Goal: Information Seeking & Learning: Learn about a topic

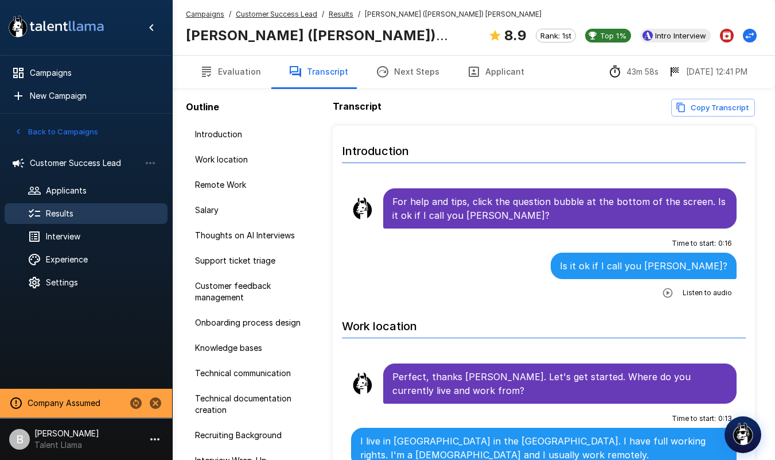
click at [234, 68] on button "Evaluation" at bounding box center [230, 72] width 89 height 32
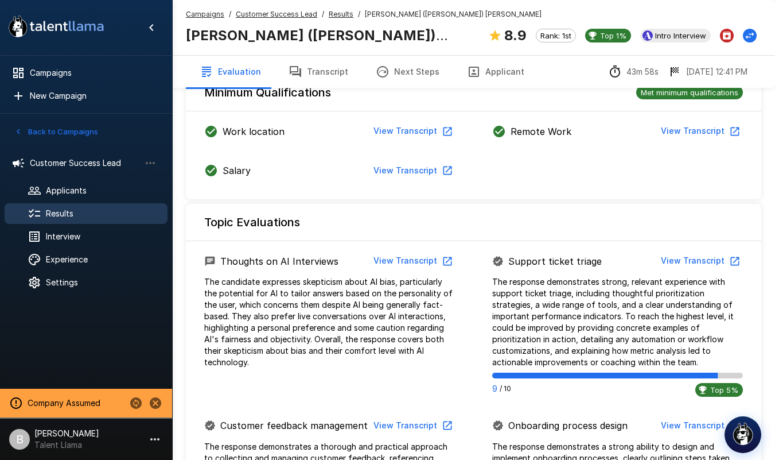
scroll to position [1384, 0]
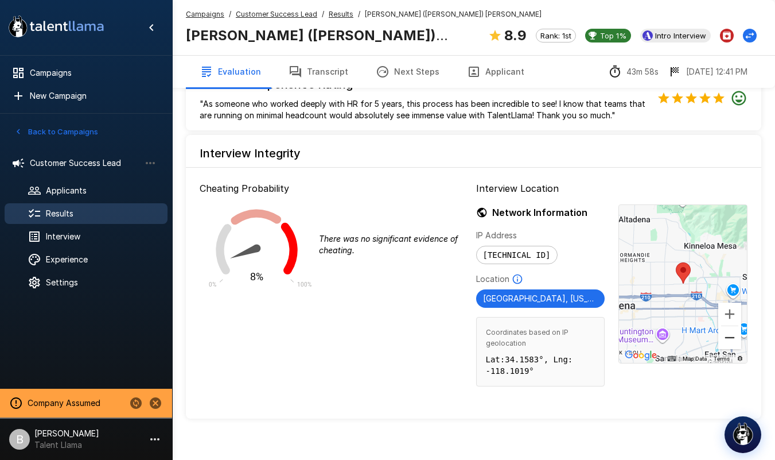
click at [735, 326] on button "Zoom out" at bounding box center [730, 337] width 23 height 23
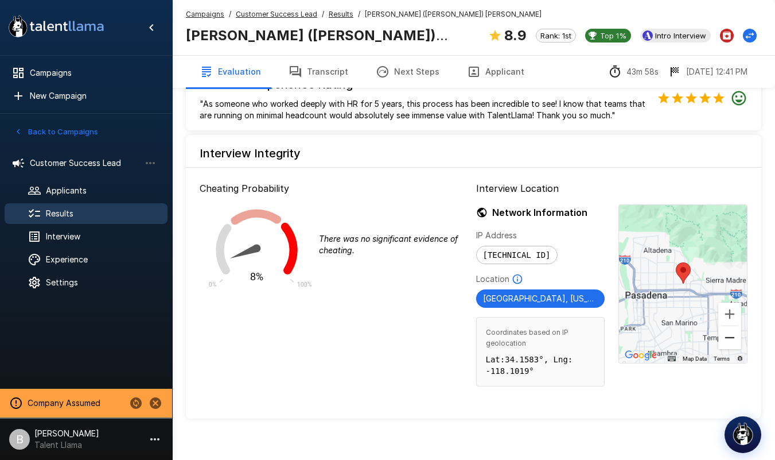
click at [735, 326] on button "Zoom out" at bounding box center [730, 337] width 23 height 23
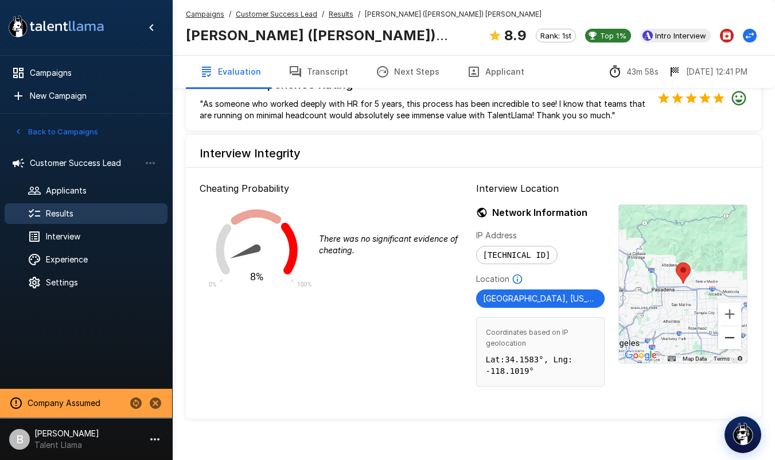
click at [735, 326] on button "Zoom out" at bounding box center [730, 337] width 23 height 23
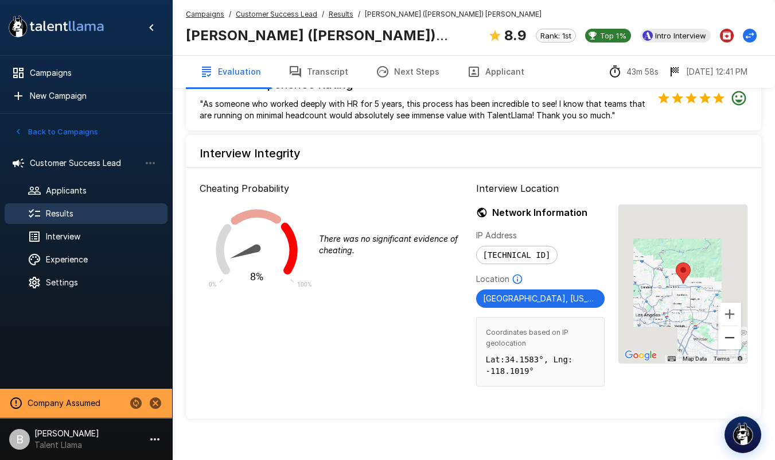
click at [735, 326] on button "Zoom out" at bounding box center [730, 337] width 23 height 23
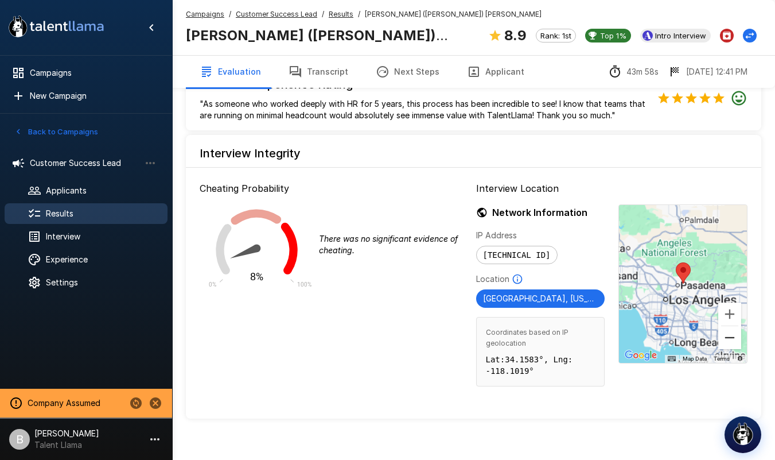
click at [735, 326] on button "Zoom out" at bounding box center [730, 337] width 23 height 23
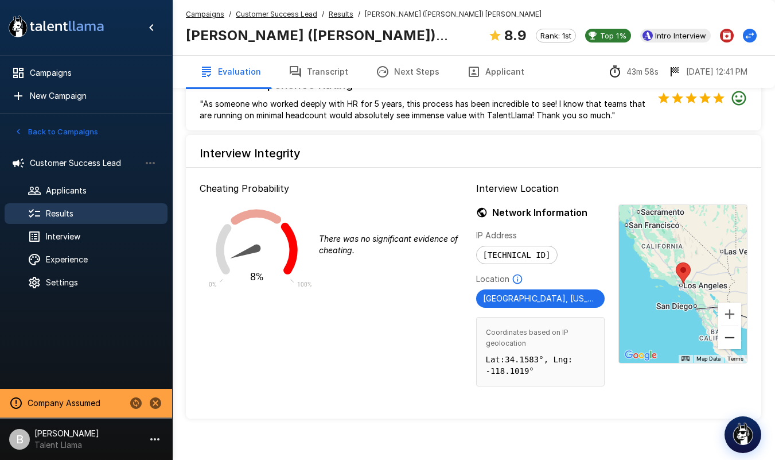
click at [735, 326] on button "Zoom out" at bounding box center [730, 337] width 23 height 23
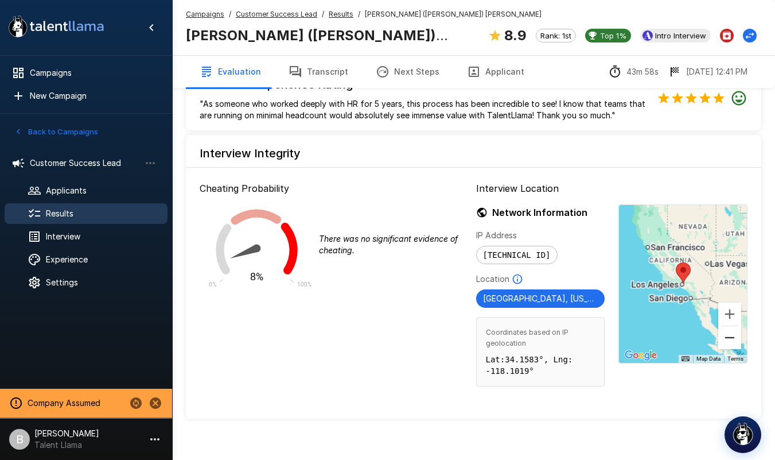
click at [735, 326] on button "Zoom out" at bounding box center [730, 337] width 23 height 23
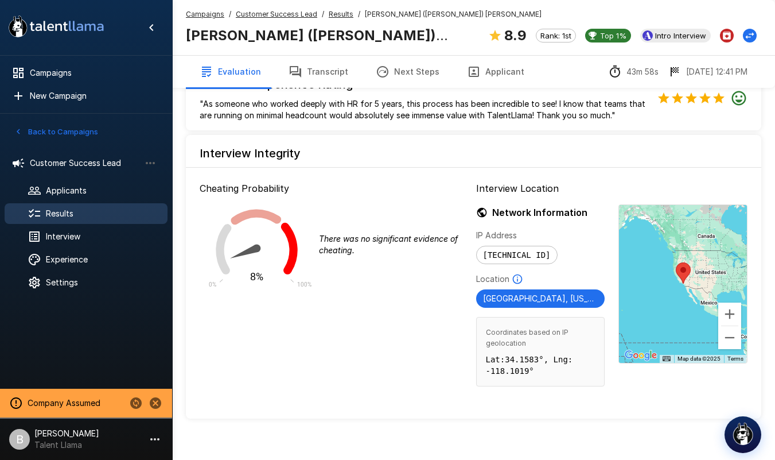
click at [331, 14] on u "Results" at bounding box center [341, 14] width 25 height 9
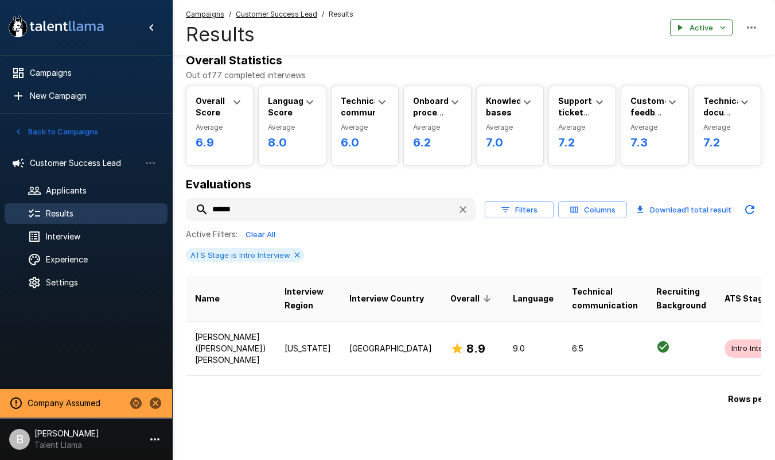
scroll to position [22, 0]
click at [267, 211] on input "******" at bounding box center [317, 209] width 262 height 21
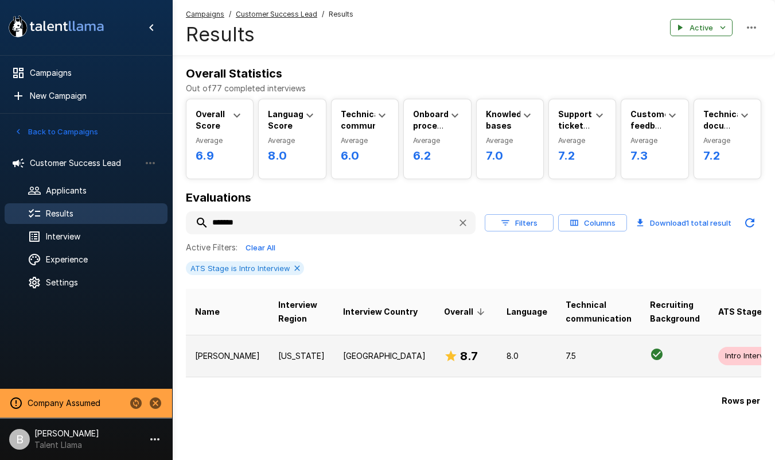
type input "*******"
click at [232, 356] on td "[PERSON_NAME]" at bounding box center [227, 356] width 83 height 42
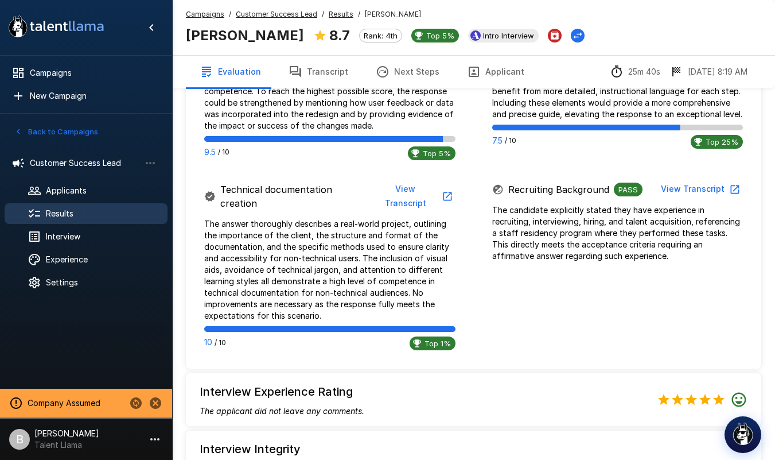
scroll to position [996, 0]
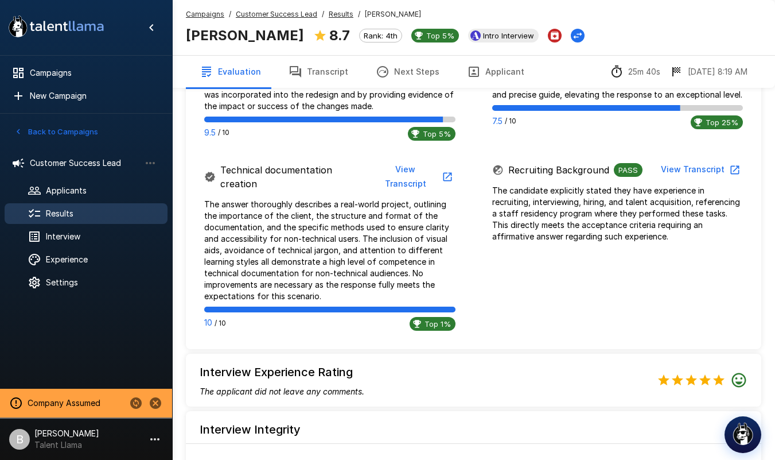
click at [670, 161] on button "View Transcript" at bounding box center [700, 169] width 87 height 21
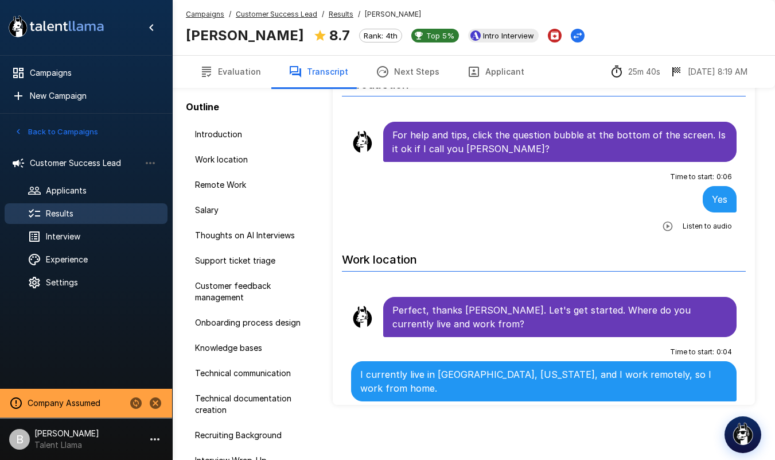
scroll to position [55, 0]
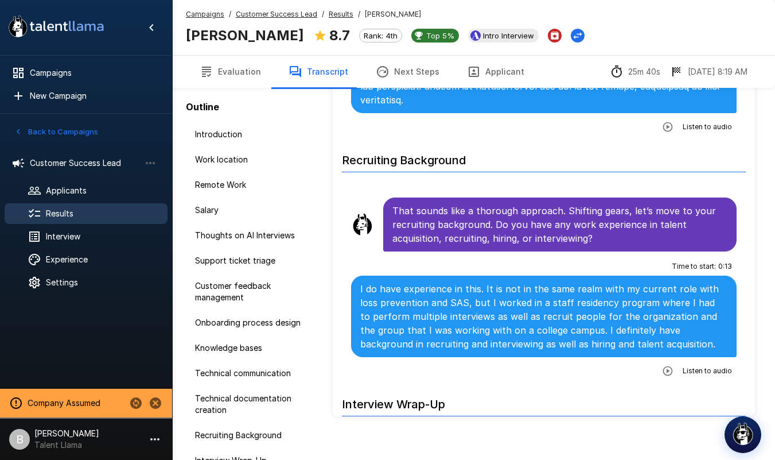
scroll to position [5143, 0]
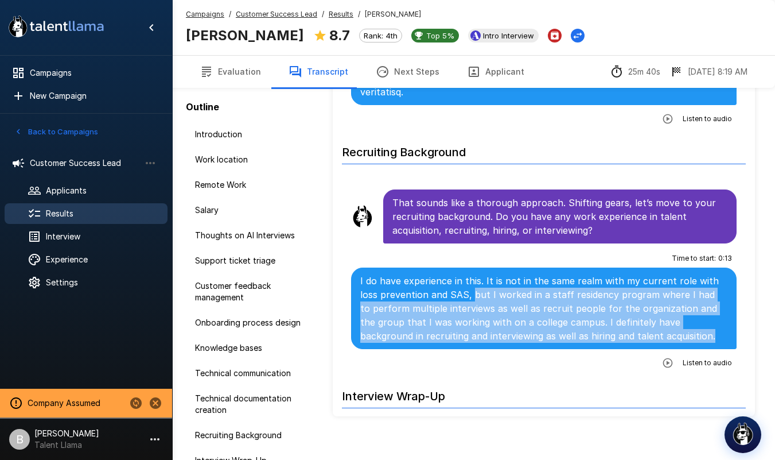
drag, startPoint x: 471, startPoint y: 238, endPoint x: 684, endPoint y: 280, distance: 216.5
click at [684, 280] on p "I do have experience in this. It is not in the same realm with my current role …" at bounding box center [543, 308] width 367 height 69
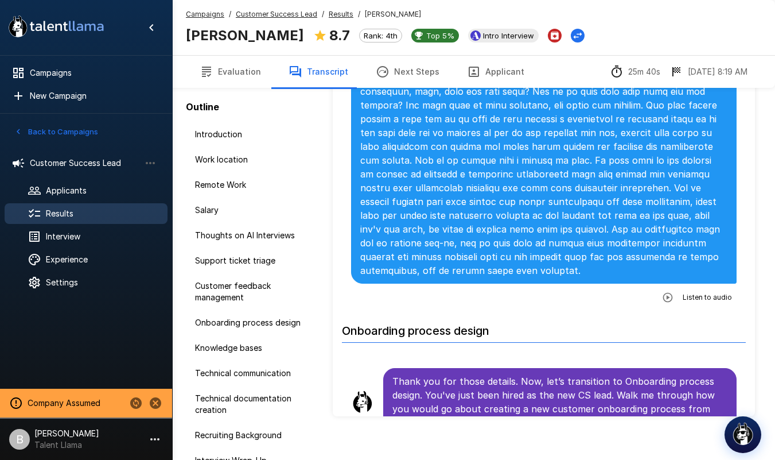
scroll to position [0, 0]
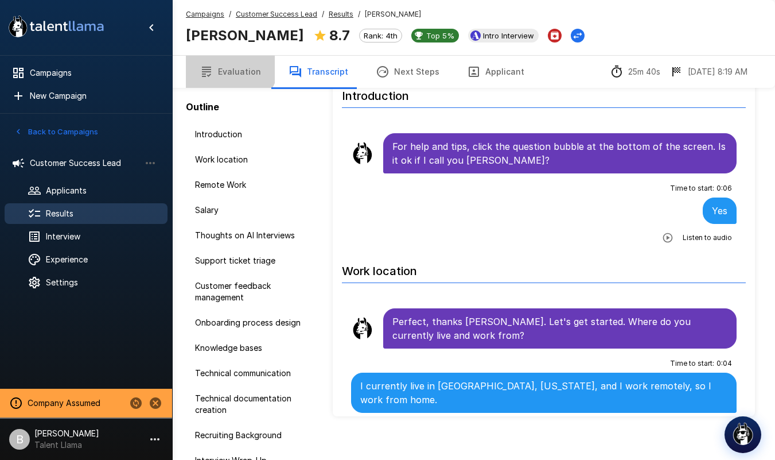
click at [224, 61] on button "Evaluation" at bounding box center [230, 72] width 89 height 32
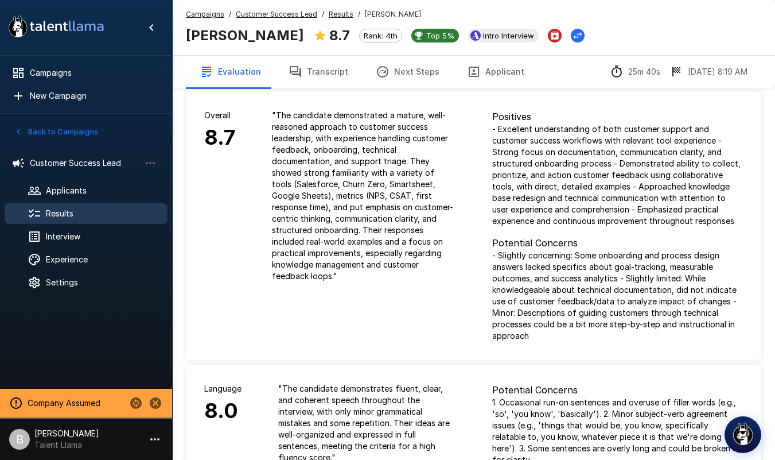
scroll to position [20, 0]
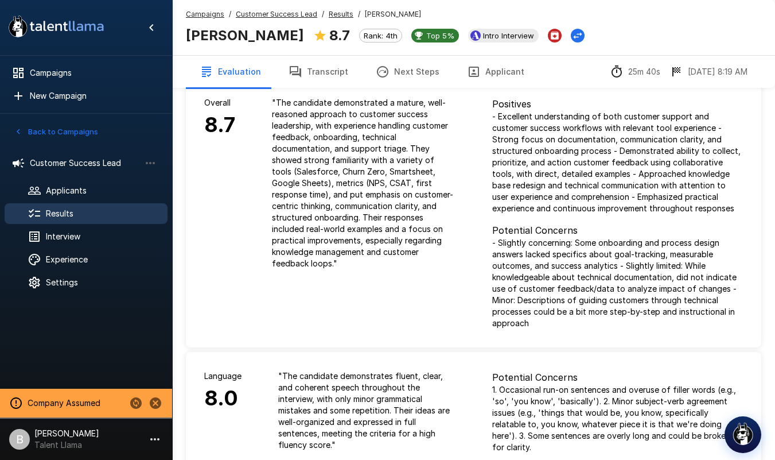
click at [317, 71] on button "Transcript" at bounding box center [318, 72] width 87 height 32
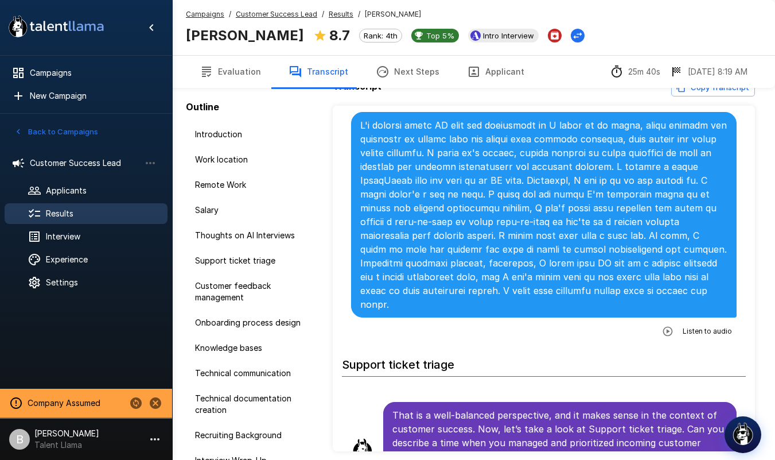
scroll to position [880, 0]
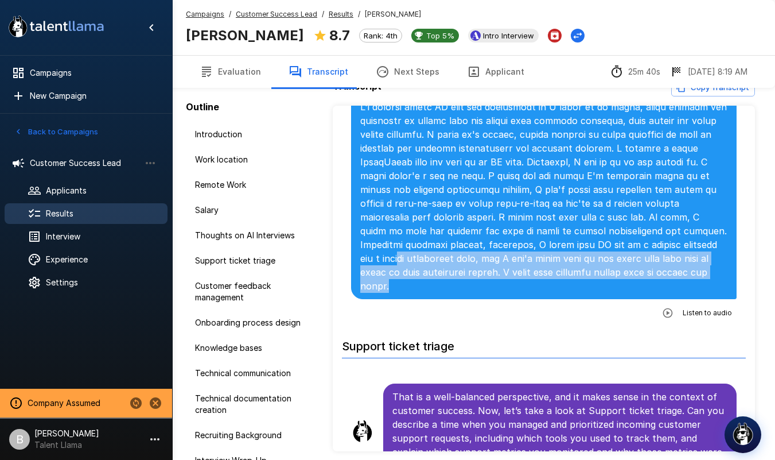
drag, startPoint x: 623, startPoint y: 238, endPoint x: 690, endPoint y: 267, distance: 73.0
click at [690, 267] on p at bounding box center [543, 196] width 367 height 193
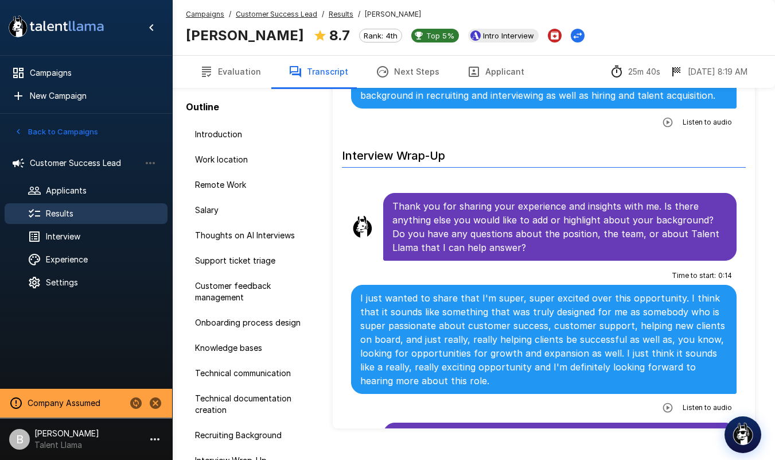
scroll to position [67, 0]
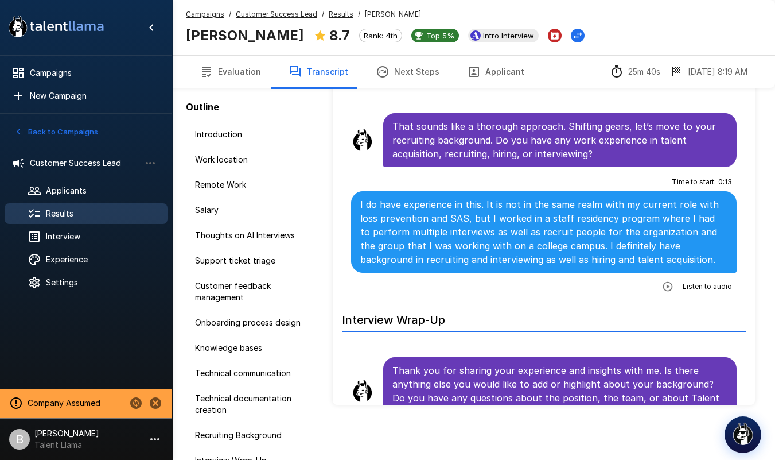
scroll to position [5179, 0]
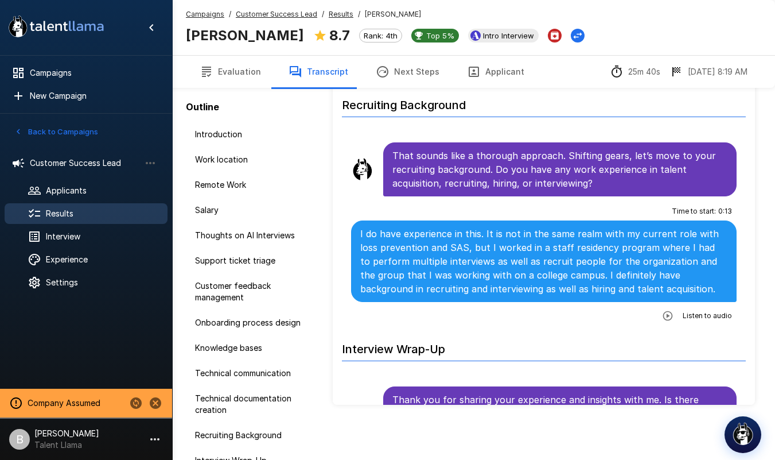
drag, startPoint x: 327, startPoint y: 7, endPoint x: 333, endPoint y: 8, distance: 6.4
click at [327, 7] on div "Campaigns / Customer Success Lead / Results / [PERSON_NAME] [PERSON_NAME] 8.7 R…" at bounding box center [473, 27] width 603 height 55
click at [340, 14] on u "Results" at bounding box center [341, 14] width 25 height 9
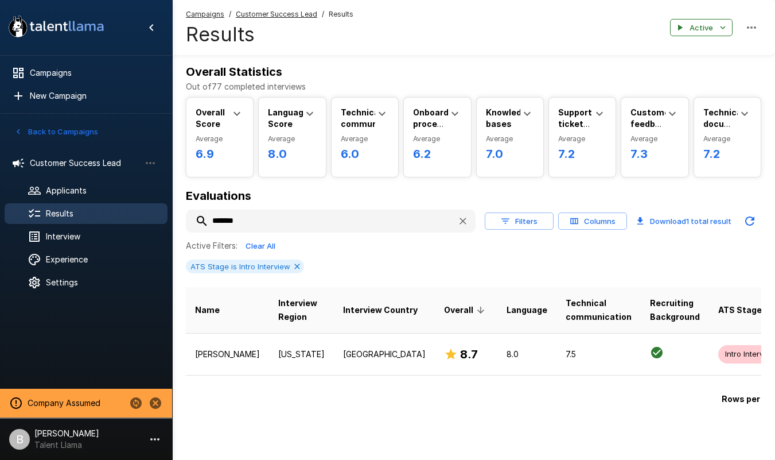
scroll to position [10, 0]
click at [257, 212] on input "*******" at bounding box center [317, 221] width 262 height 21
click at [461, 215] on icon "button" at bounding box center [462, 220] width 11 height 11
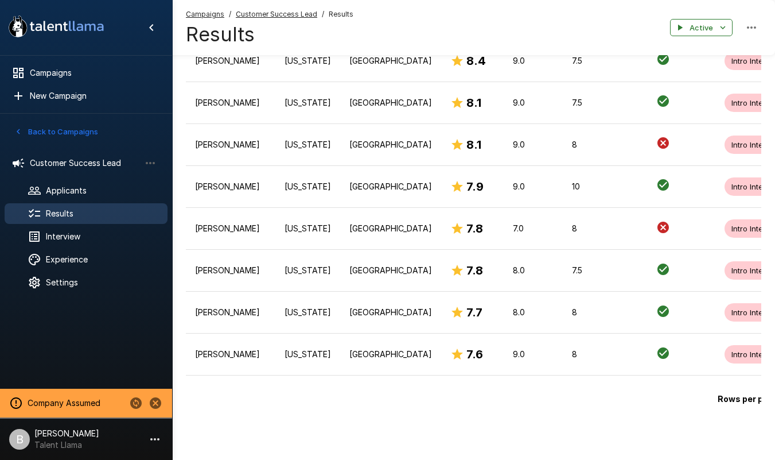
scroll to position [0, 0]
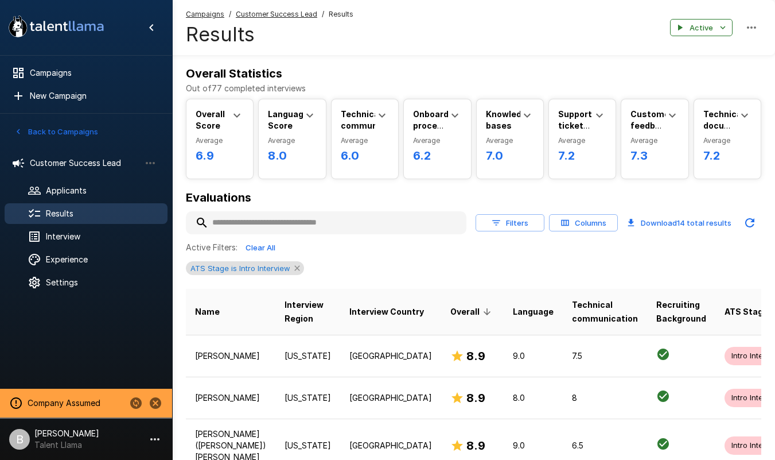
click at [293, 265] on icon at bounding box center [297, 267] width 9 height 9
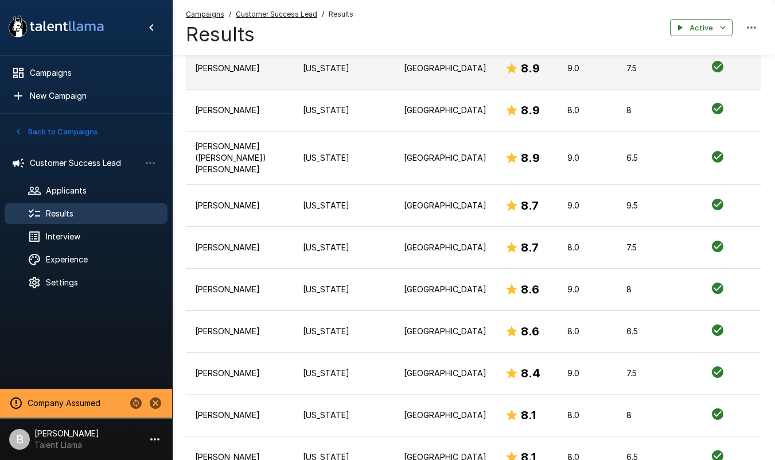
scroll to position [278, 0]
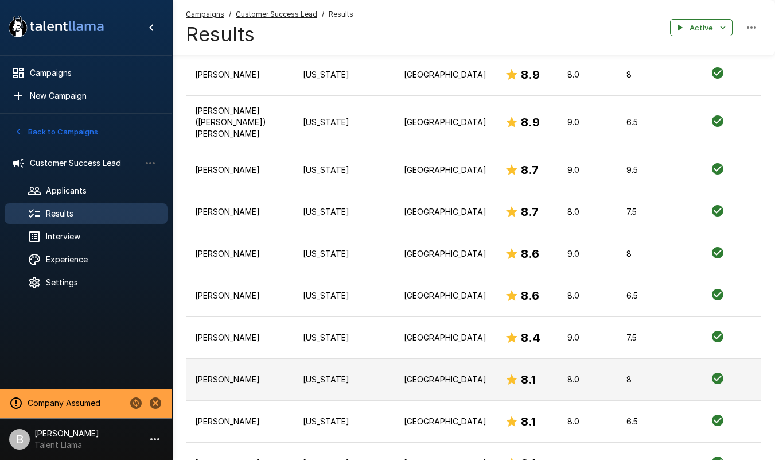
click at [227, 380] on p "[PERSON_NAME]" at bounding box center [240, 379] width 90 height 11
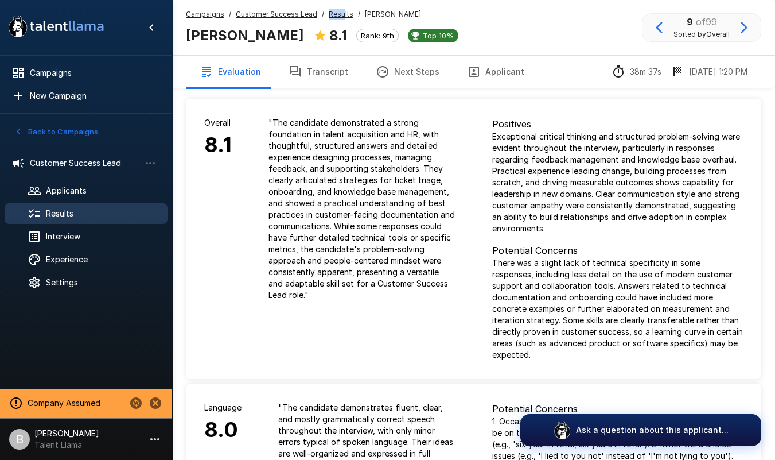
click at [341, 10] on div "Campaigns / Customer Success Lead / Results / [PERSON_NAME] [PERSON_NAME] 8.1 R…" at bounding box center [473, 27] width 603 height 55
click at [342, 10] on u "Results" at bounding box center [341, 14] width 25 height 9
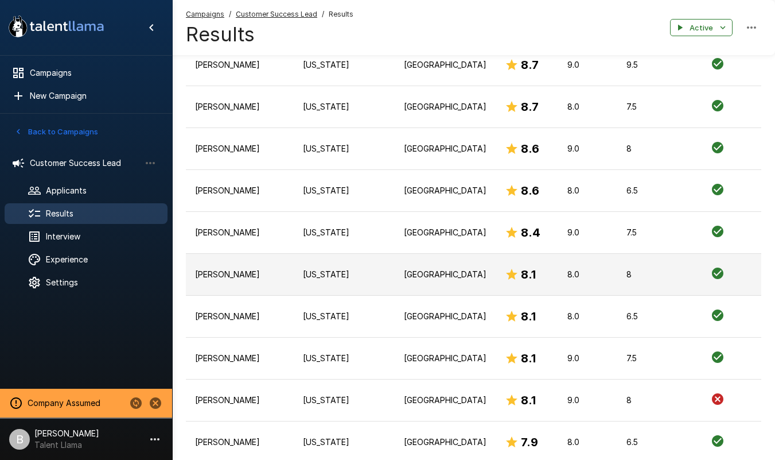
scroll to position [353, 0]
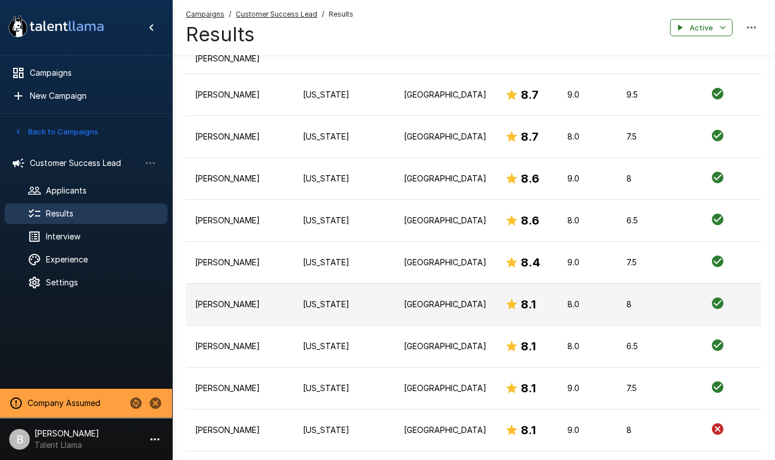
click at [303, 308] on p "[US_STATE]" at bounding box center [344, 303] width 83 height 11
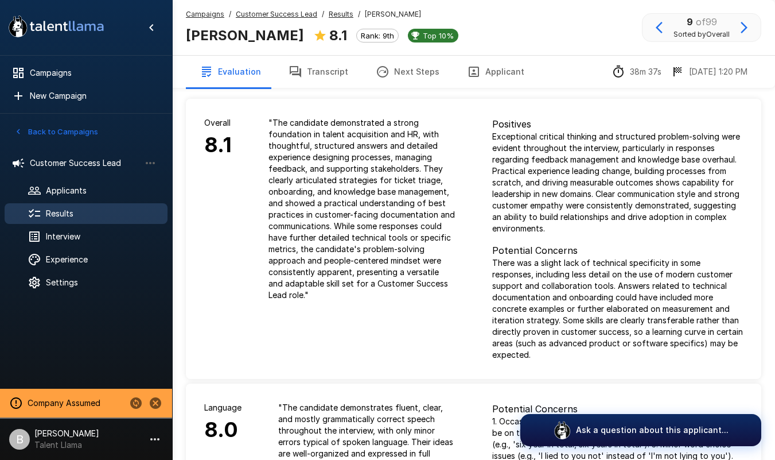
click at [495, 74] on button "Applicant" at bounding box center [495, 72] width 85 height 32
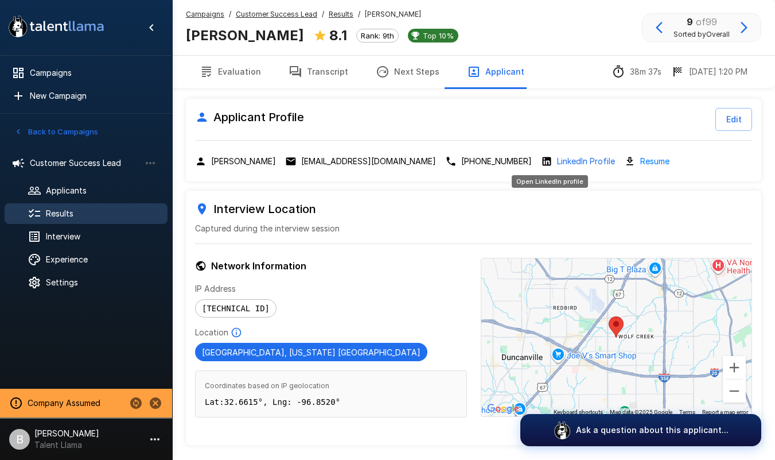
click at [571, 160] on p "LinkedIn Profile" at bounding box center [586, 161] width 58 height 11
click at [329, 13] on u "Results" at bounding box center [341, 14] width 25 height 9
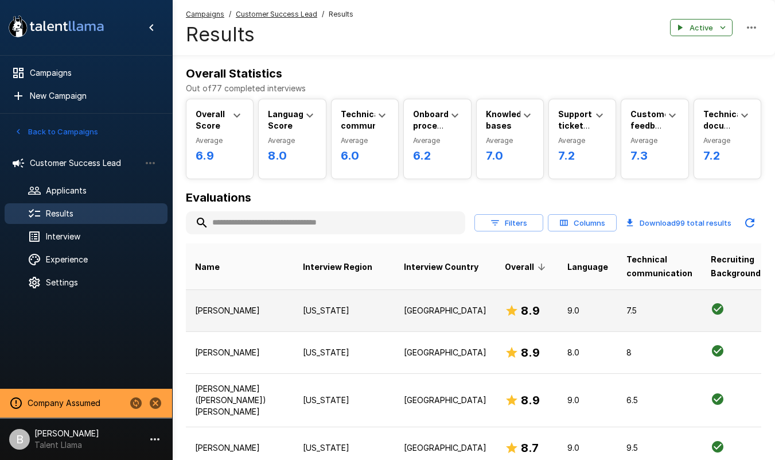
click at [234, 316] on p "[PERSON_NAME]" at bounding box center [240, 310] width 90 height 11
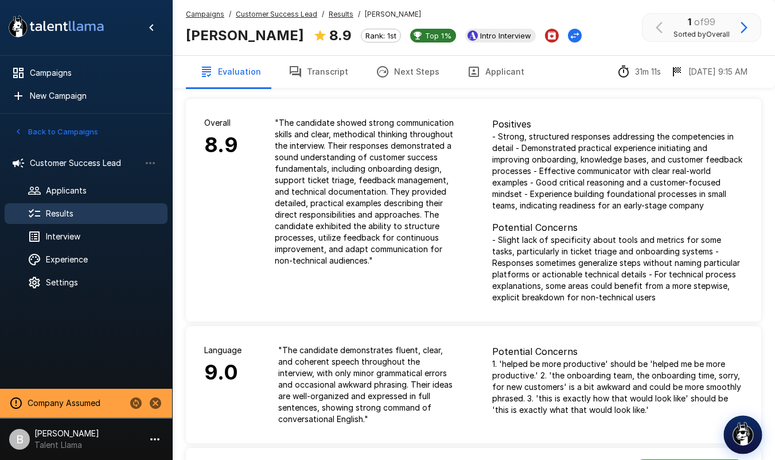
click at [751, 426] on img "button" at bounding box center [743, 433] width 24 height 24
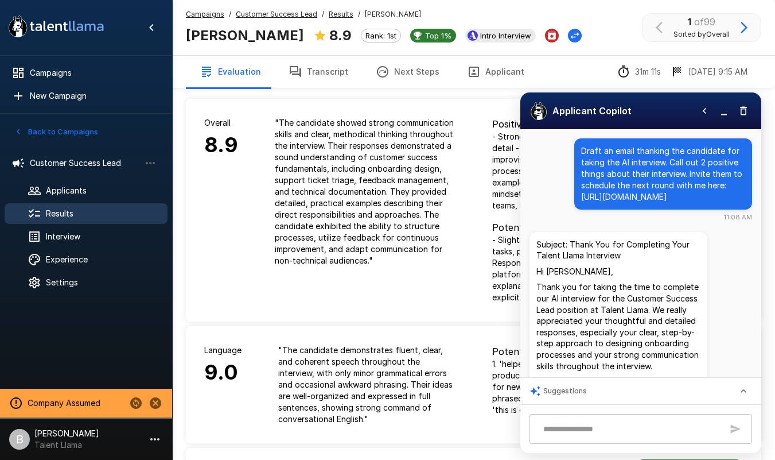
drag, startPoint x: 692, startPoint y: 210, endPoint x: 573, endPoint y: 149, distance: 133.5
click at [575, 149] on div "Draft an email thanking the candidate for taking the AI interview. Call out 2 p…" at bounding box center [664, 173] width 178 height 71
copy p "Draft an email thanking the candidate for taking the AI interview. Call out 2 p…"
click at [333, 10] on u "Results" at bounding box center [341, 14] width 25 height 9
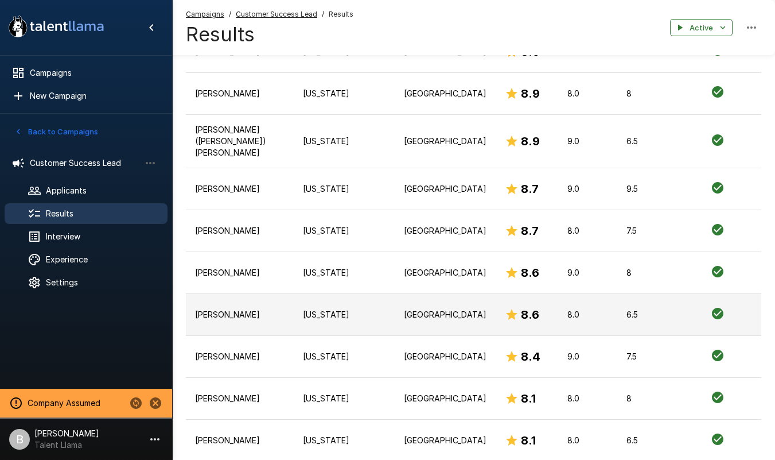
scroll to position [265, 0]
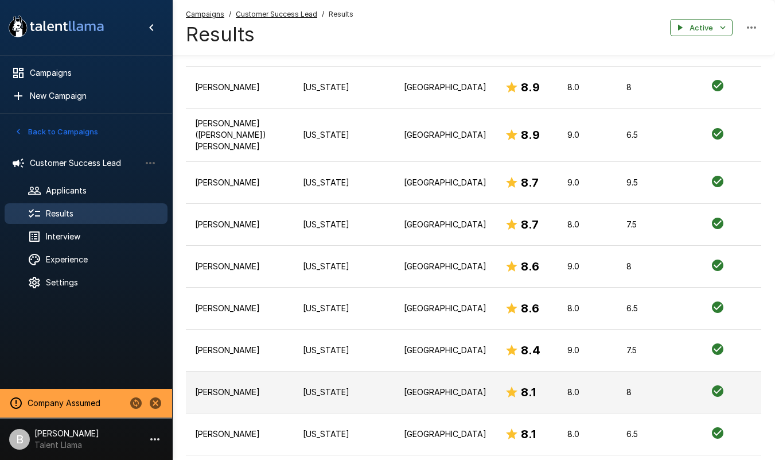
click at [232, 395] on p "[PERSON_NAME]" at bounding box center [240, 391] width 90 height 11
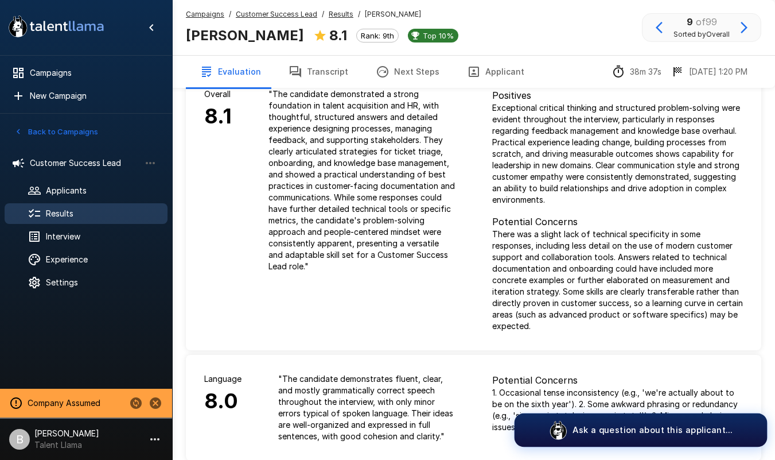
scroll to position [45, 0]
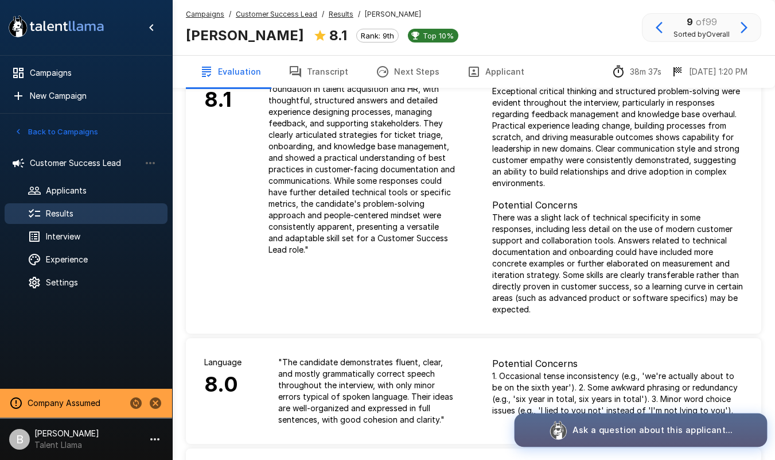
click at [658, 422] on button "Ask a question about this applicant..." at bounding box center [641, 430] width 253 height 34
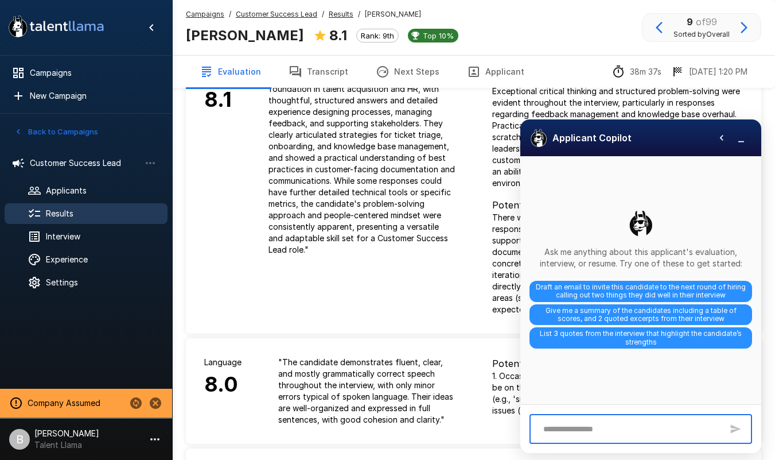
click at [650, 419] on textarea at bounding box center [630, 429] width 185 height 20
type textarea "**********"
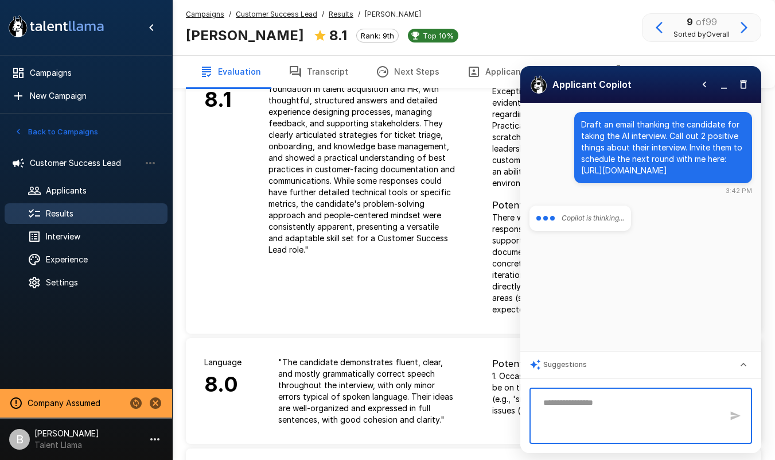
scroll to position [0, 0]
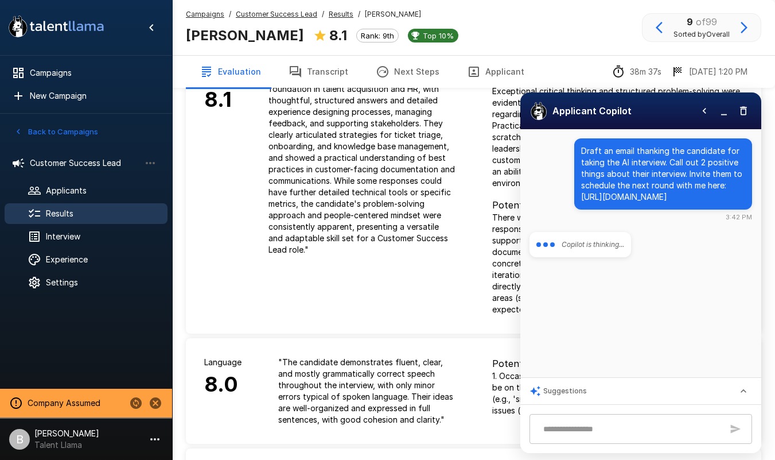
click at [507, 43] on div "Campaigns / Customer Success Lead / Results / [PERSON_NAME] [PERSON_NAME] 8.1 R…" at bounding box center [473, 27] width 603 height 55
click at [483, 72] on button "Applicant" at bounding box center [495, 72] width 85 height 32
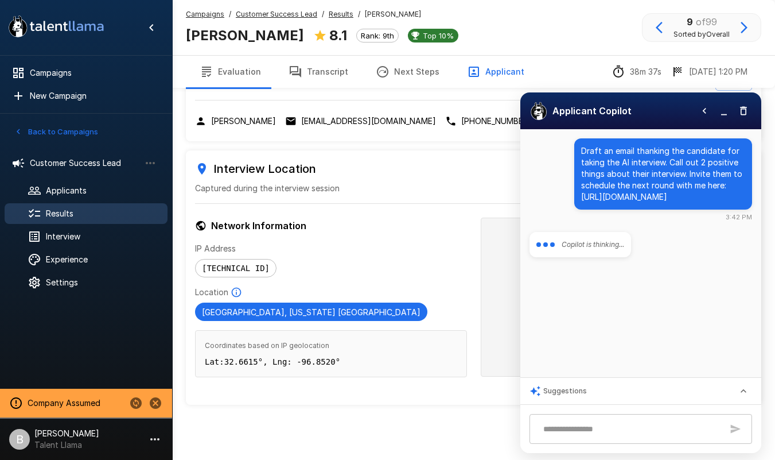
scroll to position [40, 0]
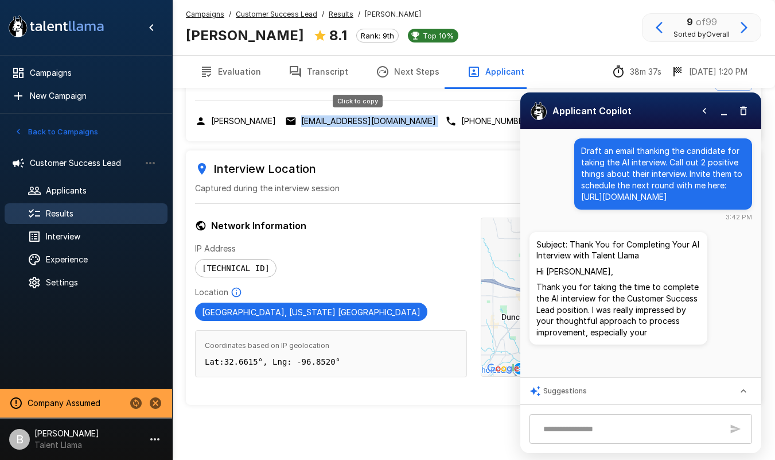
drag, startPoint x: 426, startPoint y: 120, endPoint x: 305, endPoint y: 124, distance: 121.2
click at [305, 124] on div "[PERSON_NAME] [EMAIL_ADDRESS][DOMAIN_NAME] [PHONE_NUMBER] LinkedIn Profile Resu…" at bounding box center [473, 120] width 557 height 13
copy div "[EMAIL_ADDRESS][DOMAIN_NAME]"
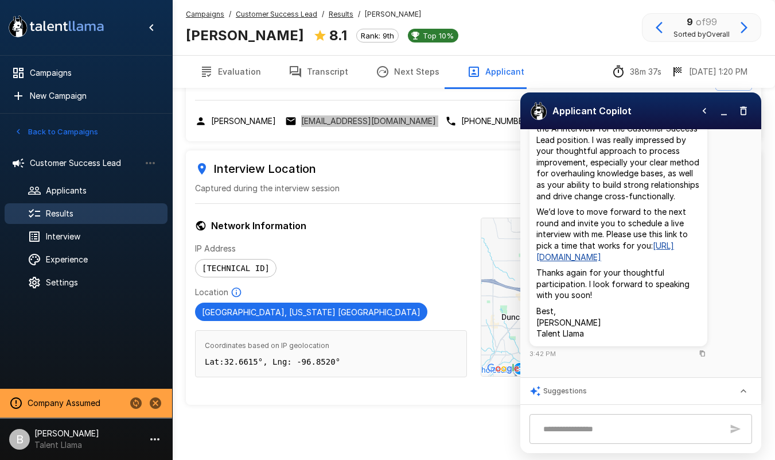
scroll to position [204, 0]
click at [700, 351] on icon "Copy to clipboard" at bounding box center [702, 354] width 5 height 6
click at [329, 10] on u "Results" at bounding box center [341, 14] width 25 height 9
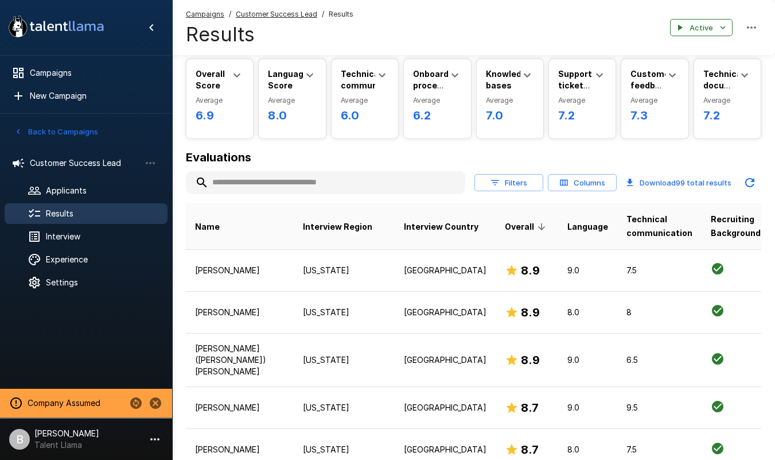
click at [269, 183] on input "text" at bounding box center [326, 182] width 280 height 21
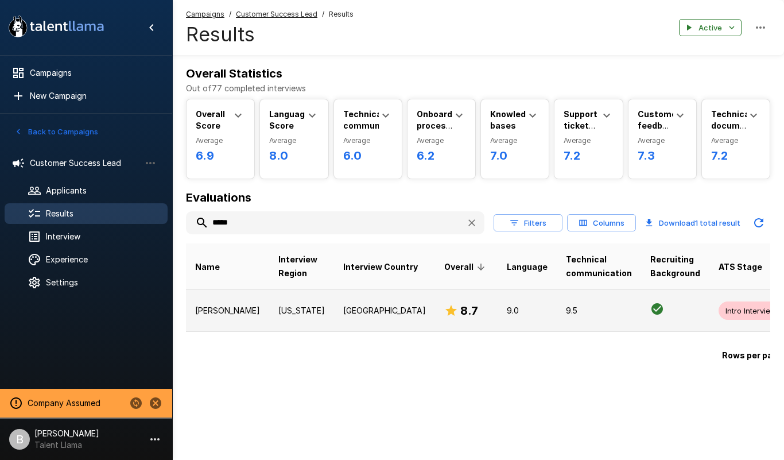
type input "*****"
click at [208, 316] on p "[PERSON_NAME]" at bounding box center [227, 310] width 65 height 11
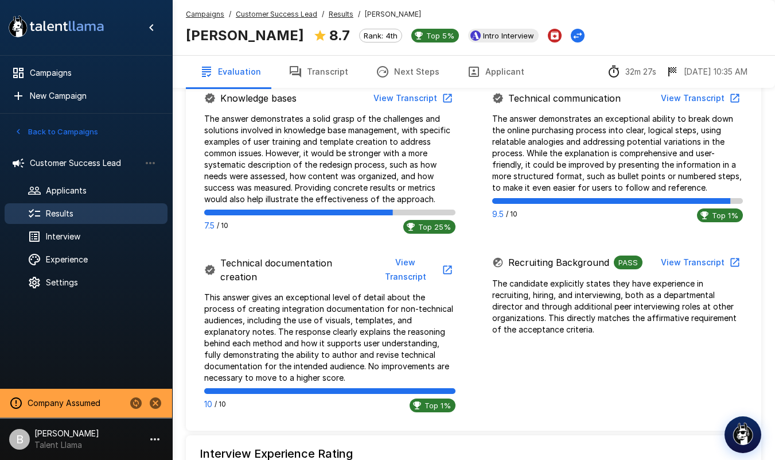
scroll to position [914, 0]
click at [705, 263] on button "View Transcript" at bounding box center [700, 261] width 87 height 21
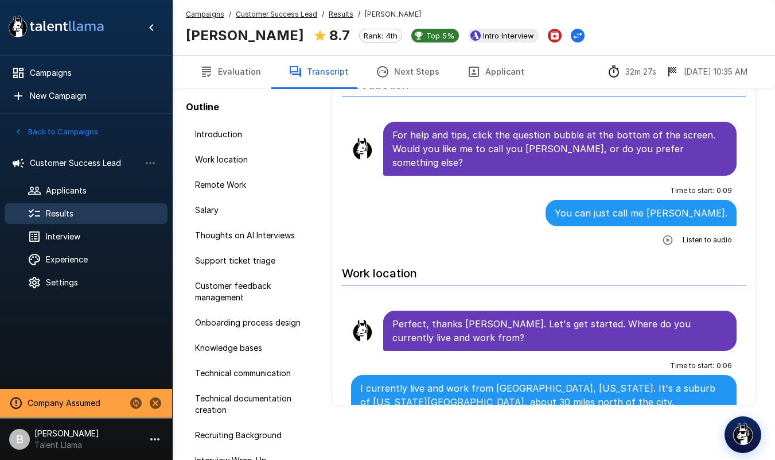
scroll to position [55, 0]
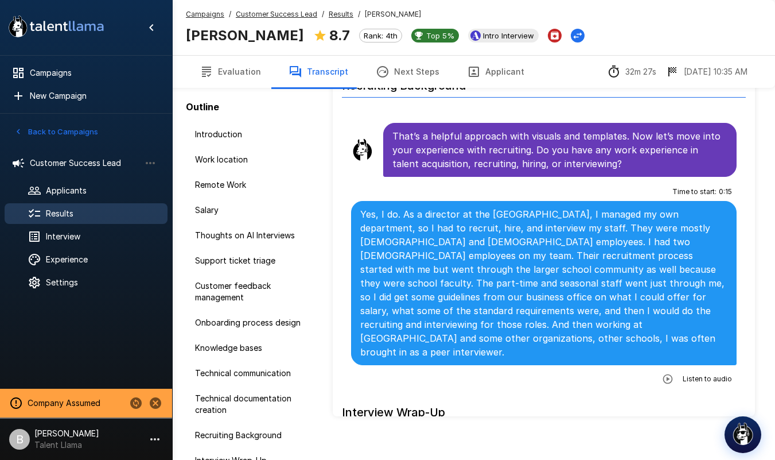
scroll to position [6002, 0]
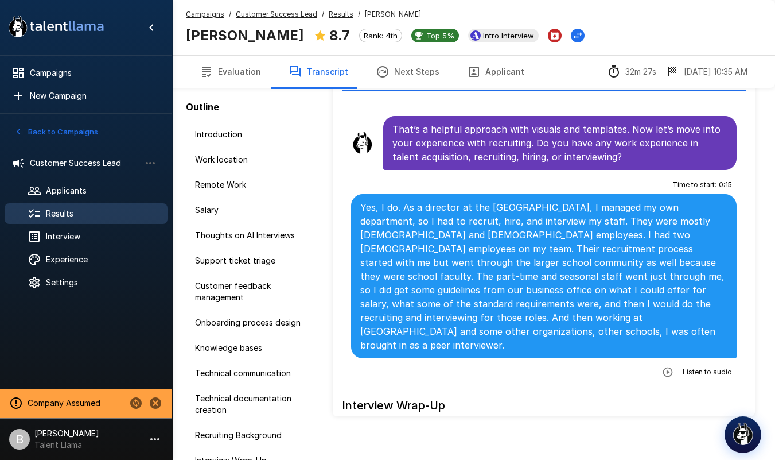
click at [344, 16] on u "Results" at bounding box center [341, 14] width 25 height 9
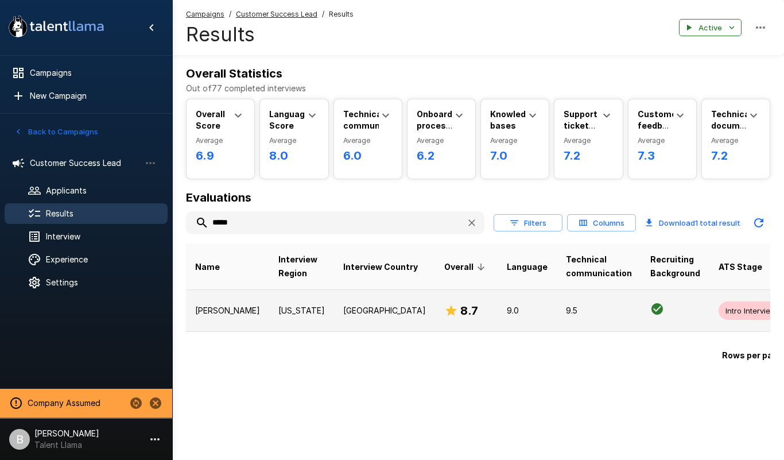
click at [216, 321] on td "[PERSON_NAME]" at bounding box center [227, 310] width 83 height 42
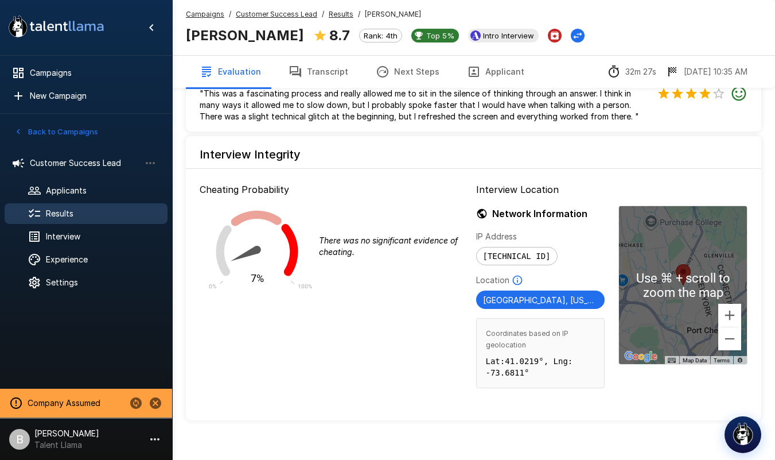
scroll to position [1293, 0]
click at [676, 272] on div at bounding box center [683, 286] width 128 height 158
click at [729, 304] on button "Zoom in" at bounding box center [730, 315] width 23 height 23
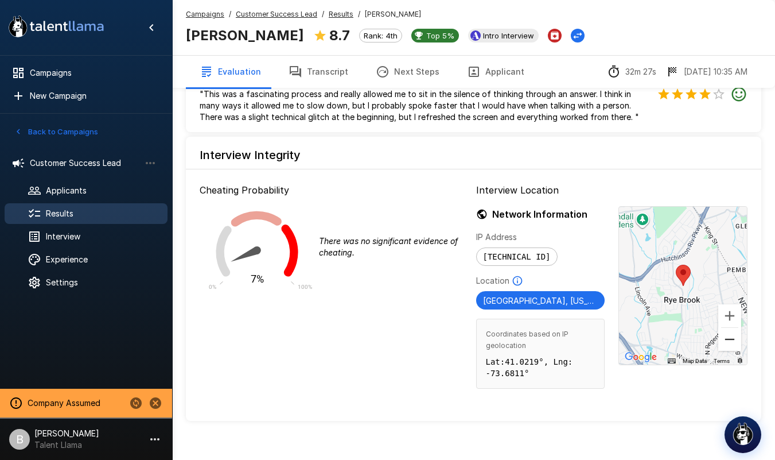
click at [737, 329] on button "Zoom out" at bounding box center [730, 339] width 23 height 23
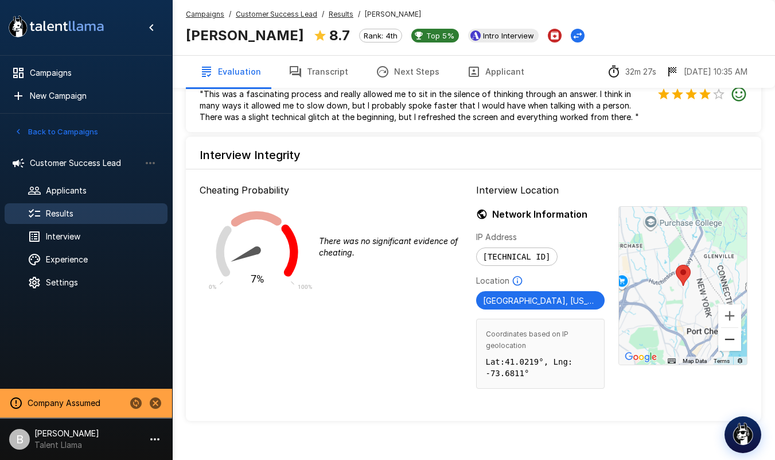
click at [735, 329] on button "Zoom out" at bounding box center [730, 339] width 23 height 23
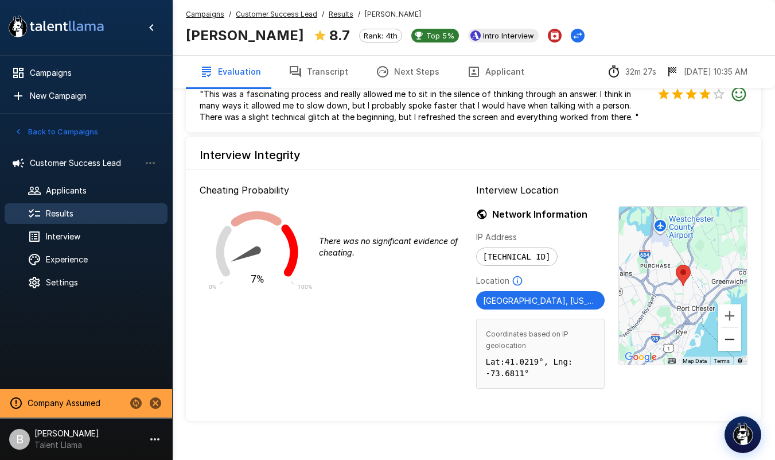
click at [735, 329] on button "Zoom out" at bounding box center [730, 339] width 23 height 23
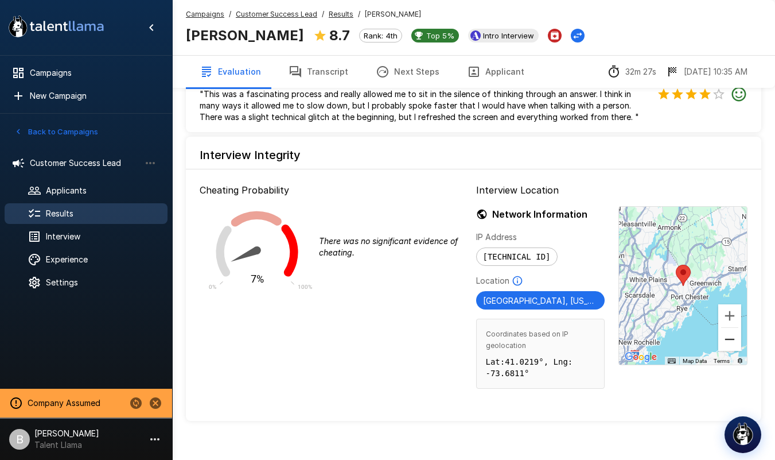
click at [735, 329] on button "Zoom out" at bounding box center [730, 339] width 23 height 23
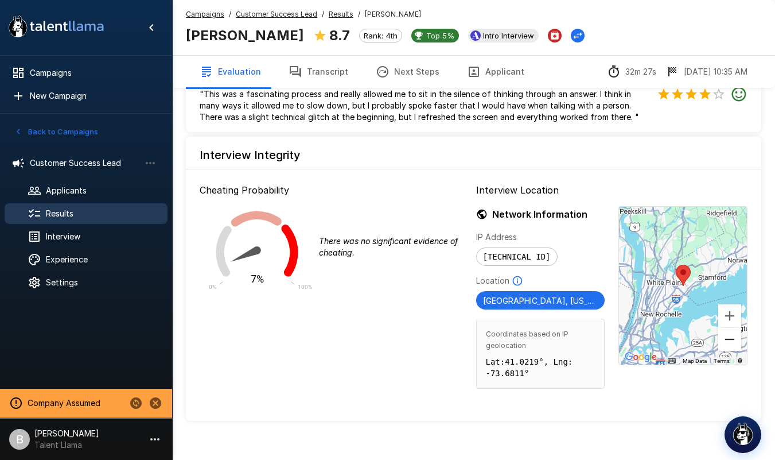
click at [735, 329] on button "Zoom out" at bounding box center [730, 339] width 23 height 23
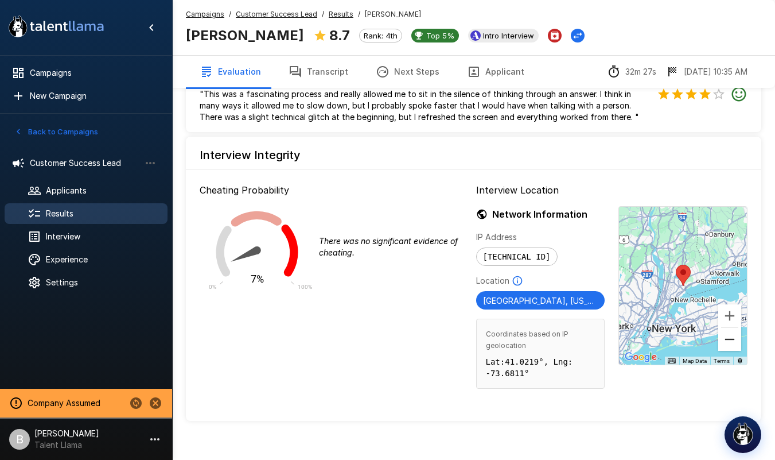
click at [735, 329] on button "Zoom out" at bounding box center [730, 339] width 23 height 23
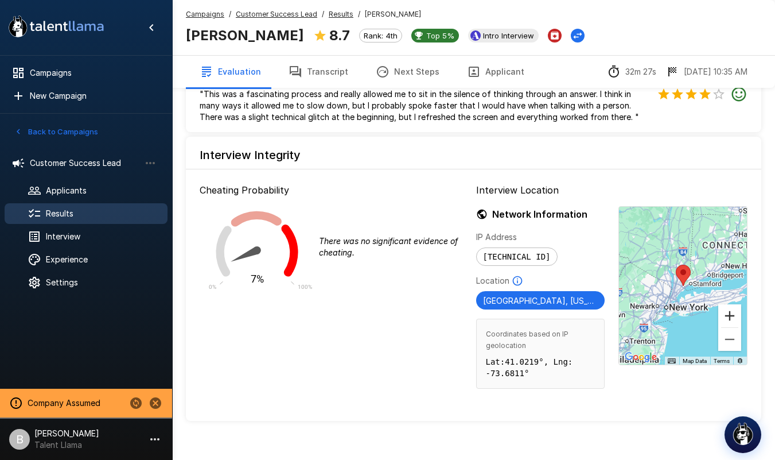
click at [736, 304] on button "Zoom in" at bounding box center [730, 315] width 23 height 23
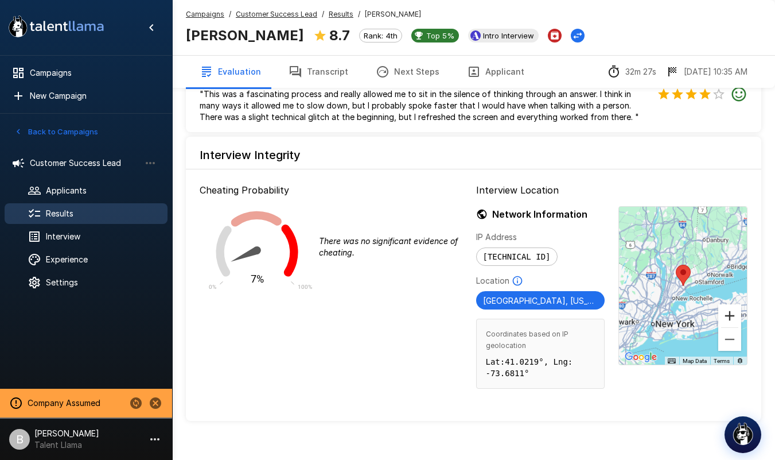
click at [736, 304] on button "Zoom in" at bounding box center [730, 315] width 23 height 23
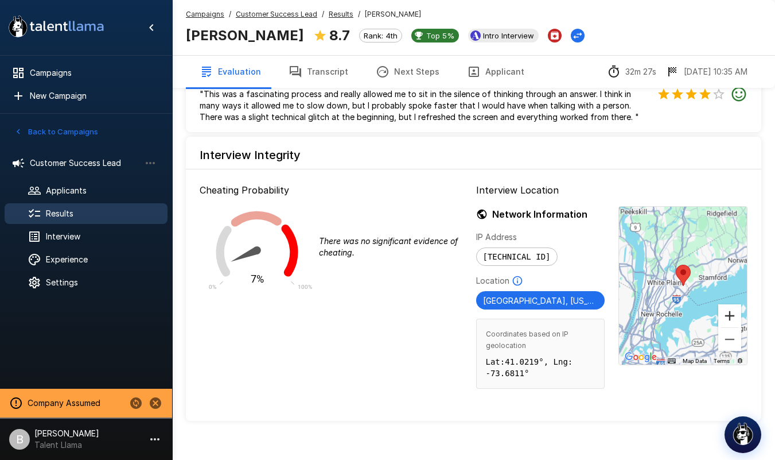
click at [736, 304] on button "Zoom in" at bounding box center [730, 315] width 23 height 23
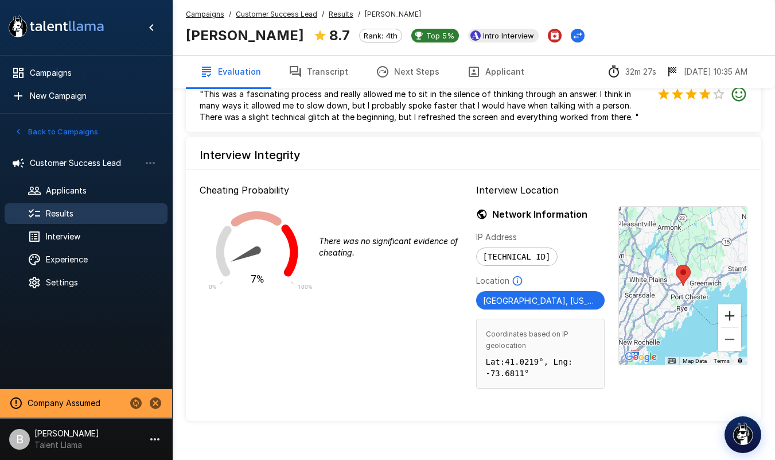
click at [735, 304] on button "Zoom in" at bounding box center [730, 315] width 23 height 23
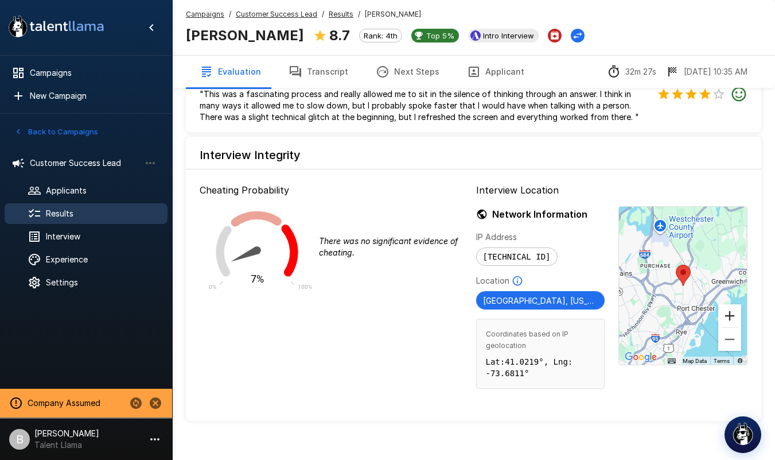
click at [735, 304] on button "Zoom in" at bounding box center [730, 315] width 23 height 23
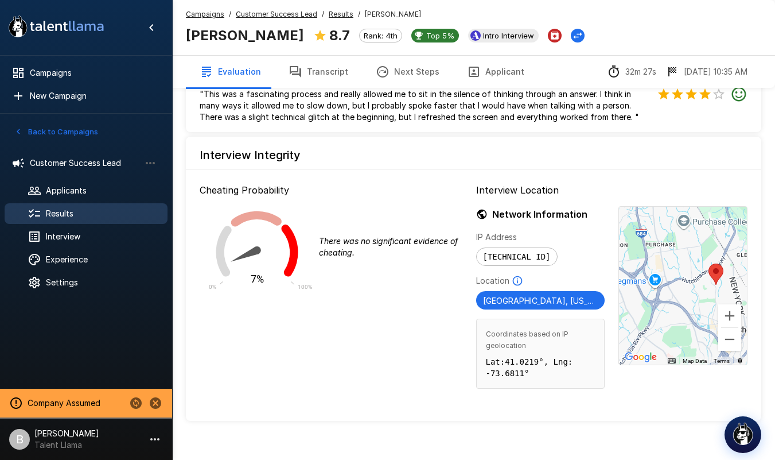
drag, startPoint x: 657, startPoint y: 293, endPoint x: 705, endPoint y: 291, distance: 48.2
click at [705, 291] on div at bounding box center [683, 286] width 128 height 158
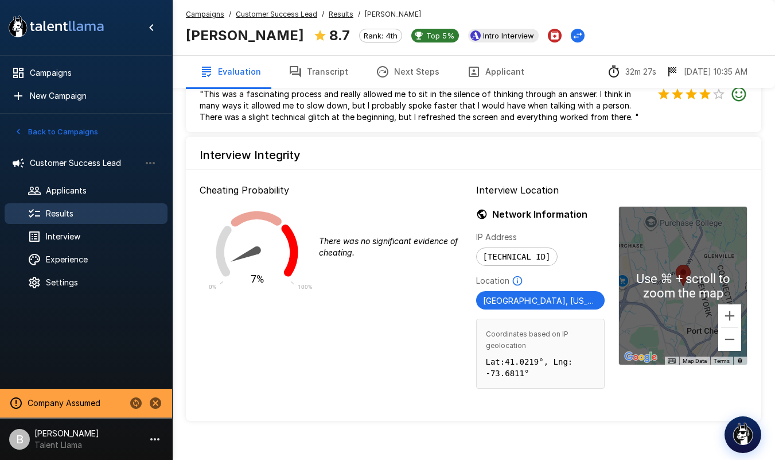
scroll to position [1295, 0]
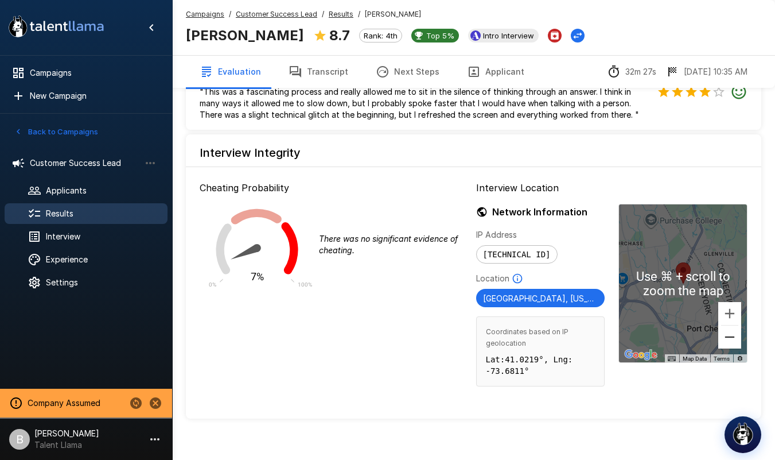
click at [733, 327] on button "Zoom out" at bounding box center [730, 336] width 23 height 23
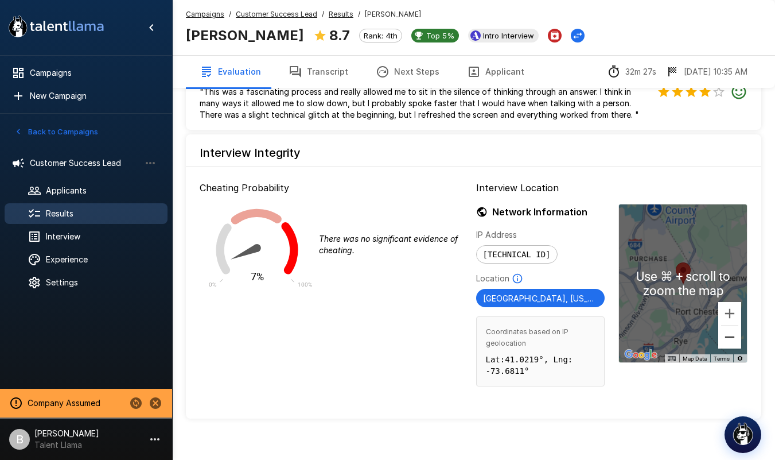
click at [733, 327] on button "Zoom out" at bounding box center [730, 336] width 23 height 23
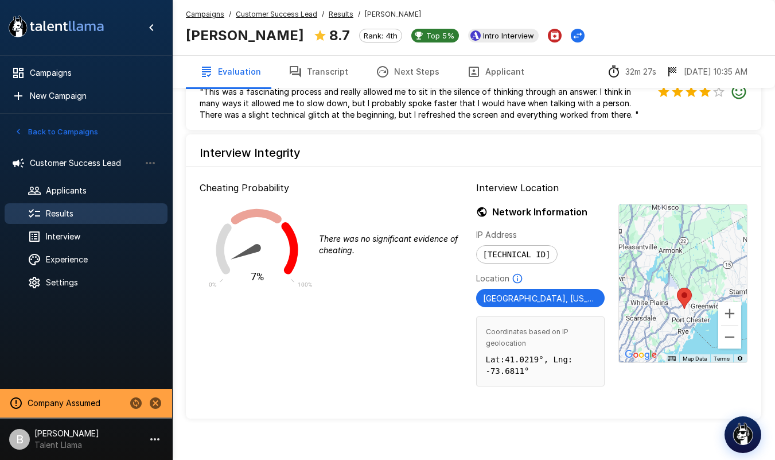
drag, startPoint x: 708, startPoint y: 223, endPoint x: 708, endPoint y: 258, distance: 35.0
click at [708, 258] on div at bounding box center [683, 283] width 128 height 158
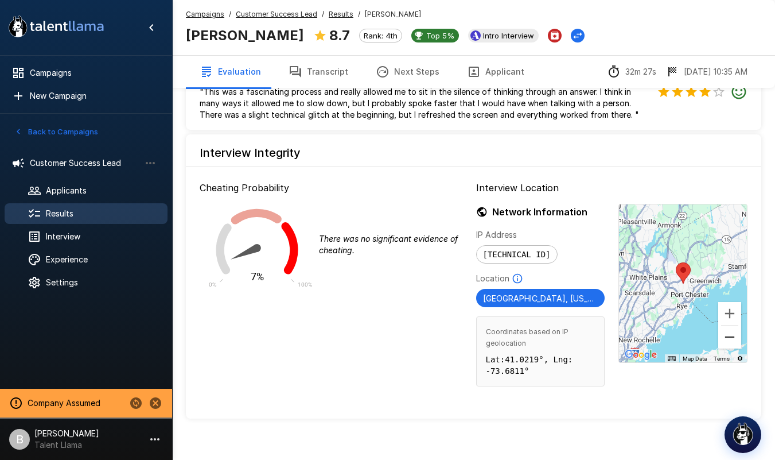
click at [734, 326] on button "Zoom out" at bounding box center [730, 336] width 23 height 23
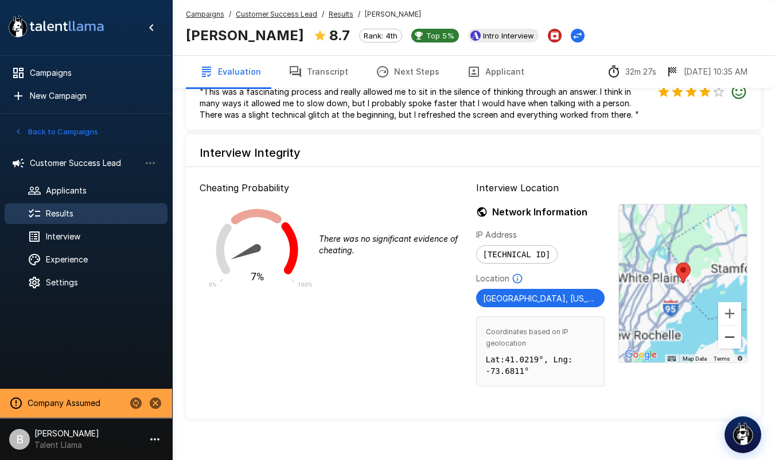
click at [733, 325] on button "Zoom out" at bounding box center [730, 336] width 23 height 23
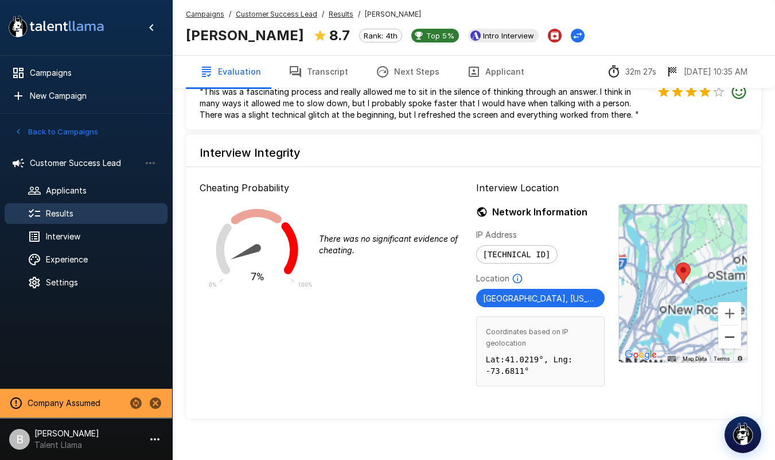
click at [733, 325] on button "Zoom out" at bounding box center [730, 336] width 23 height 23
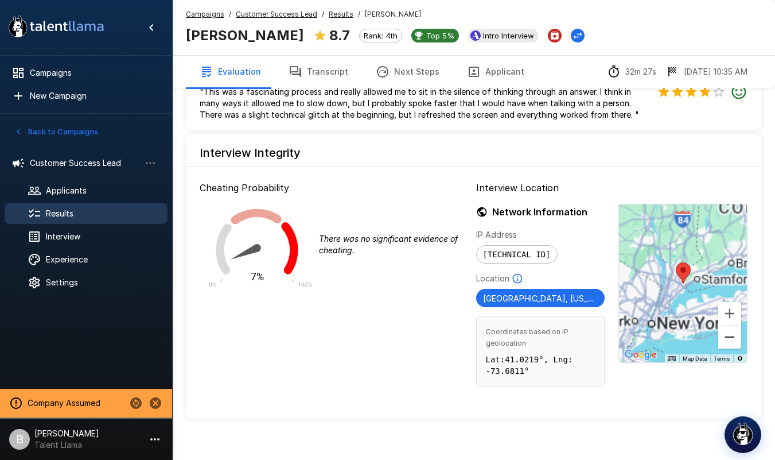
click at [733, 325] on button "Zoom out" at bounding box center [730, 336] width 23 height 23
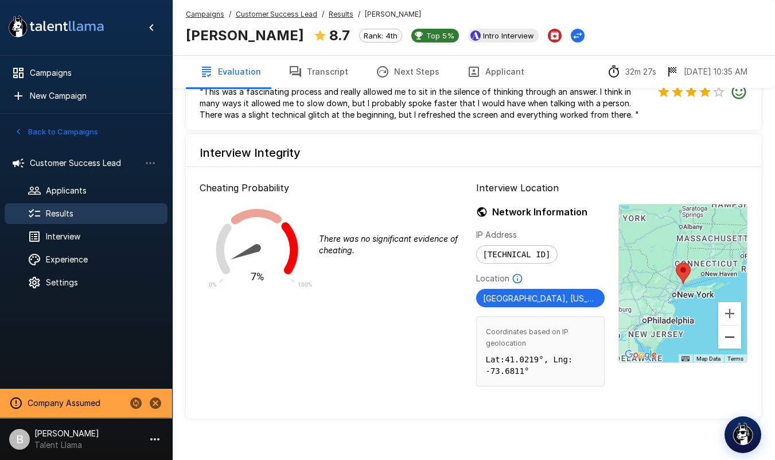
click at [733, 325] on button "Zoom out" at bounding box center [730, 336] width 23 height 23
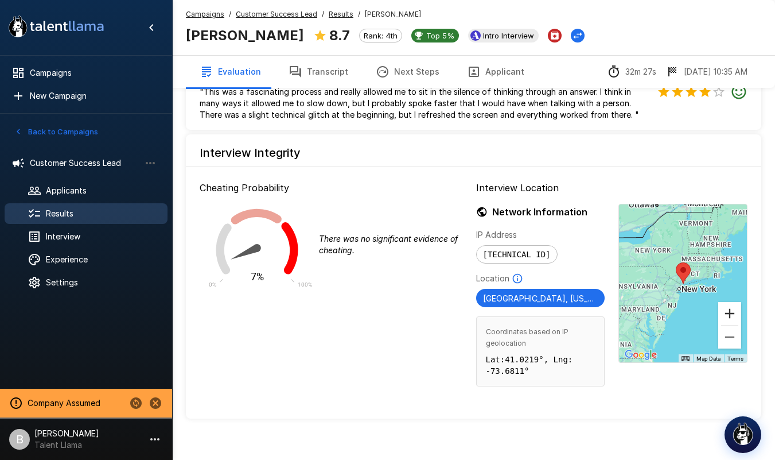
click at [726, 302] on button "Zoom in" at bounding box center [730, 313] width 23 height 23
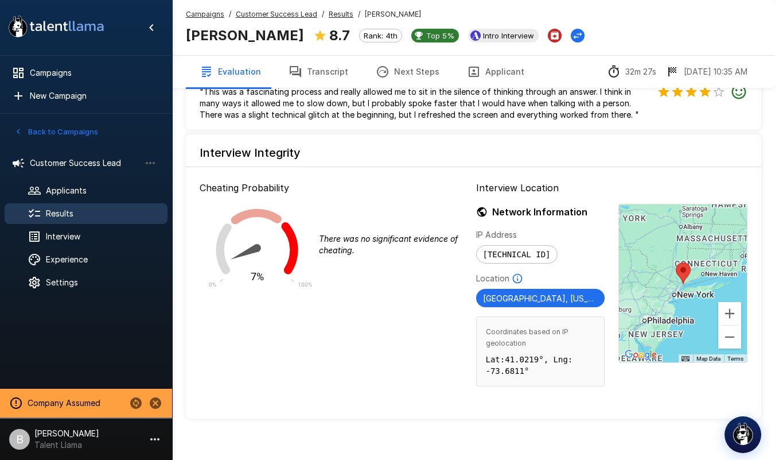
drag, startPoint x: 709, startPoint y: 254, endPoint x: 677, endPoint y: 280, distance: 41.2
click at [677, 280] on div at bounding box center [683, 283] width 128 height 158
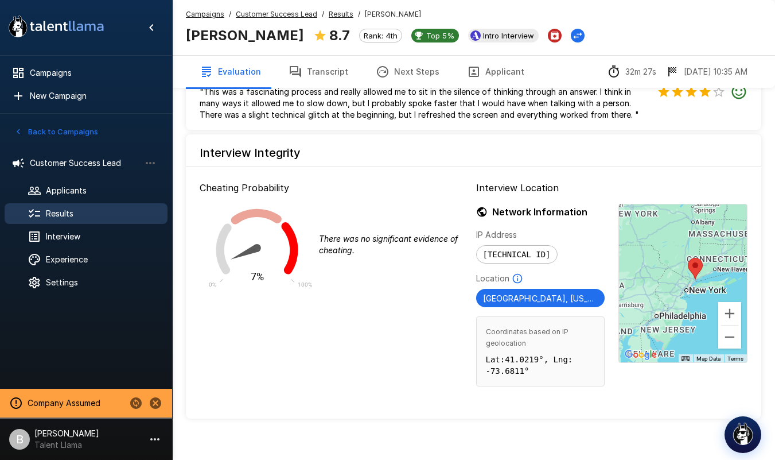
drag, startPoint x: 693, startPoint y: 255, endPoint x: 702, endPoint y: 256, distance: 8.7
click at [699, 251] on div at bounding box center [683, 283] width 128 height 158
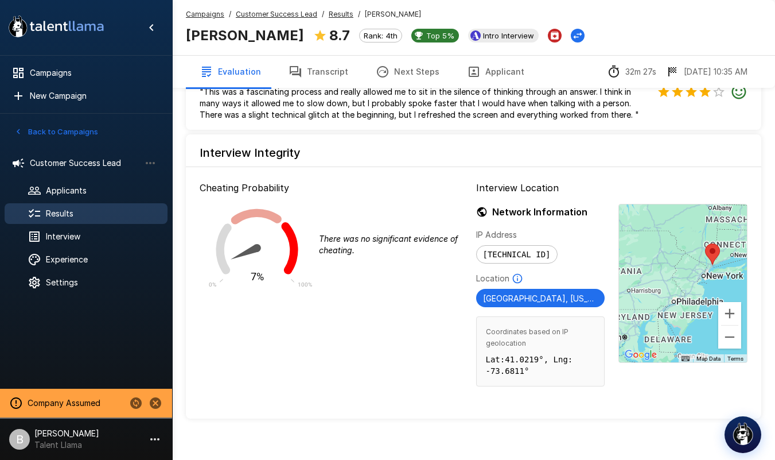
drag, startPoint x: 638, startPoint y: 291, endPoint x: 669, endPoint y: 277, distance: 34.2
click at [669, 277] on div at bounding box center [683, 283] width 128 height 158
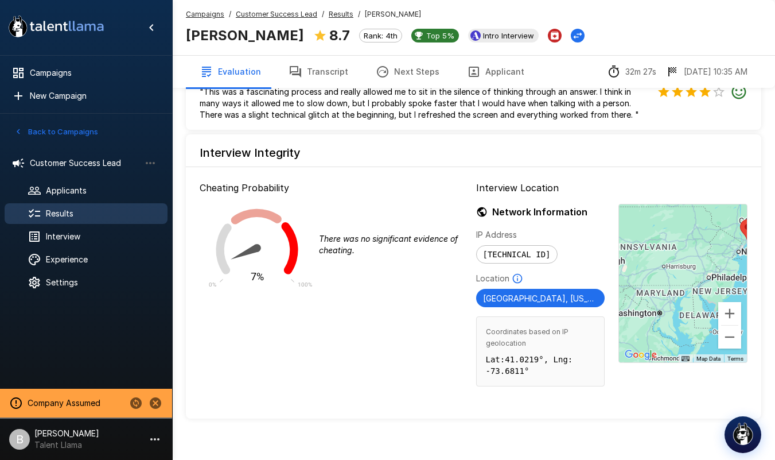
drag, startPoint x: 669, startPoint y: 277, endPoint x: 703, endPoint y: 251, distance: 42.7
click at [703, 251] on div at bounding box center [683, 283] width 128 height 158
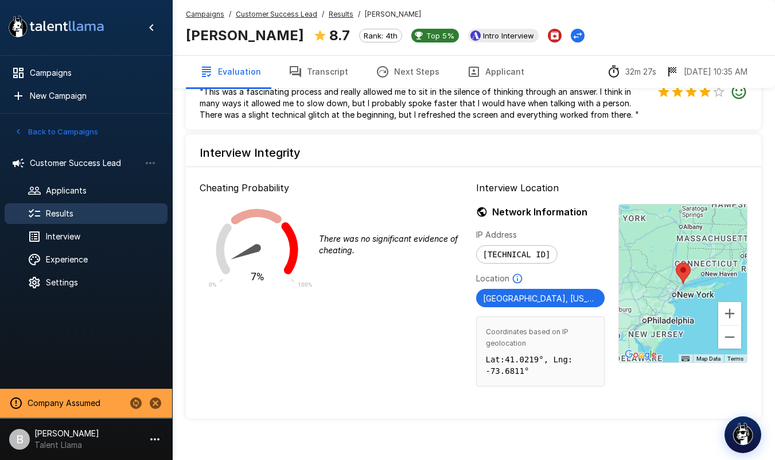
click at [335, 13] on u "Results" at bounding box center [341, 14] width 25 height 9
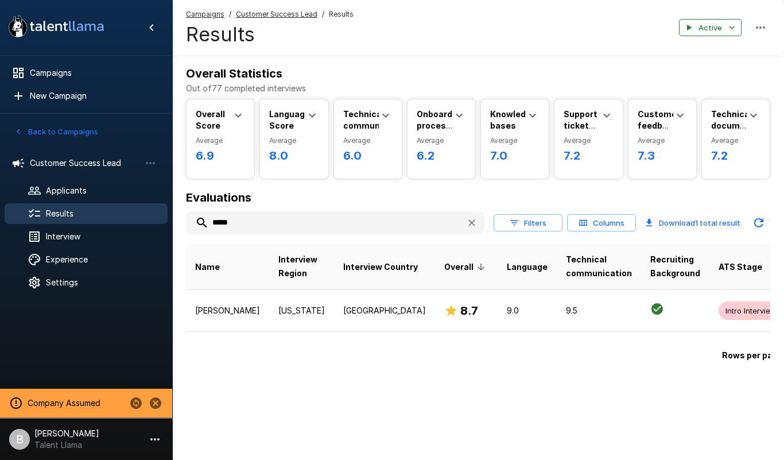
click at [308, 11] on u "Customer Success Lead" at bounding box center [277, 14] width 82 height 9
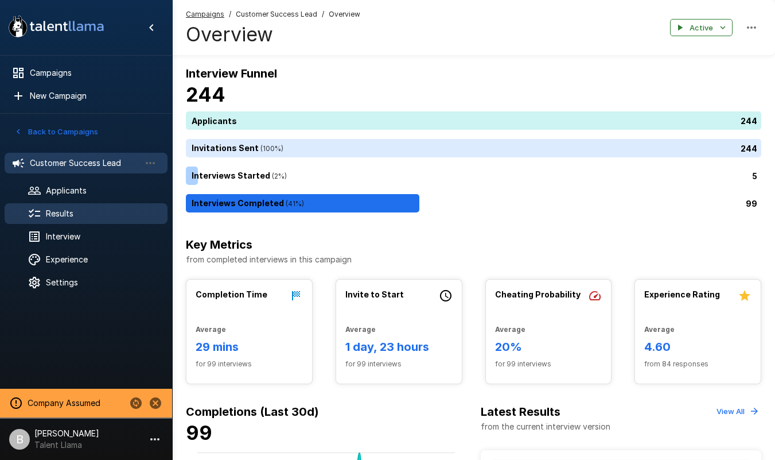
click at [53, 217] on span "Results" at bounding box center [102, 213] width 112 height 11
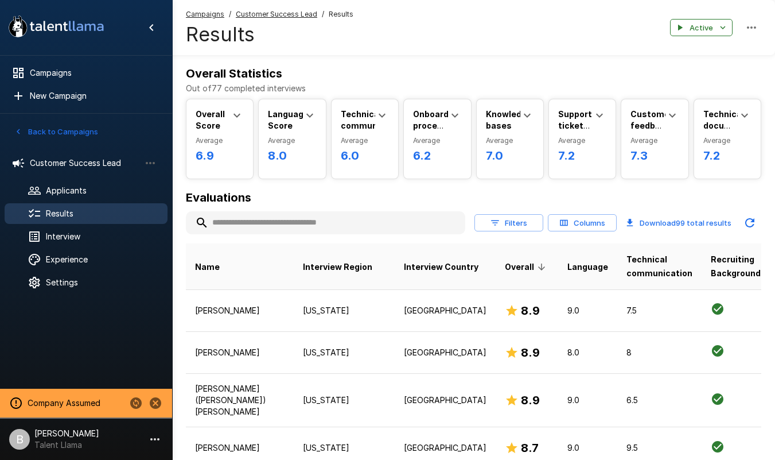
click at [272, 222] on input "text" at bounding box center [326, 222] width 280 height 21
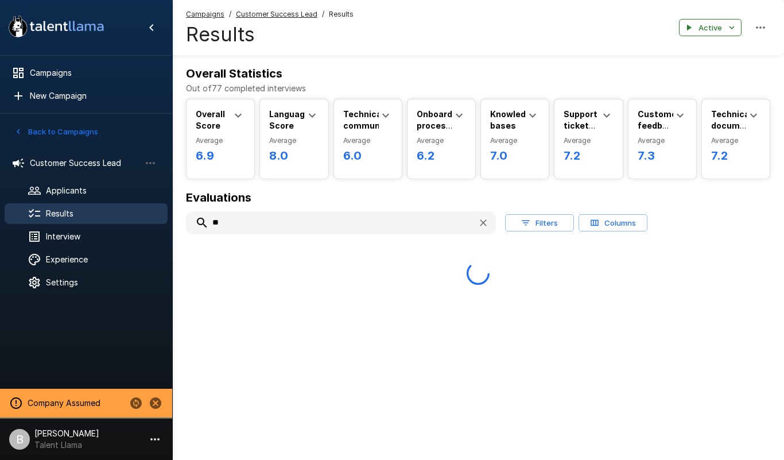
type input "*"
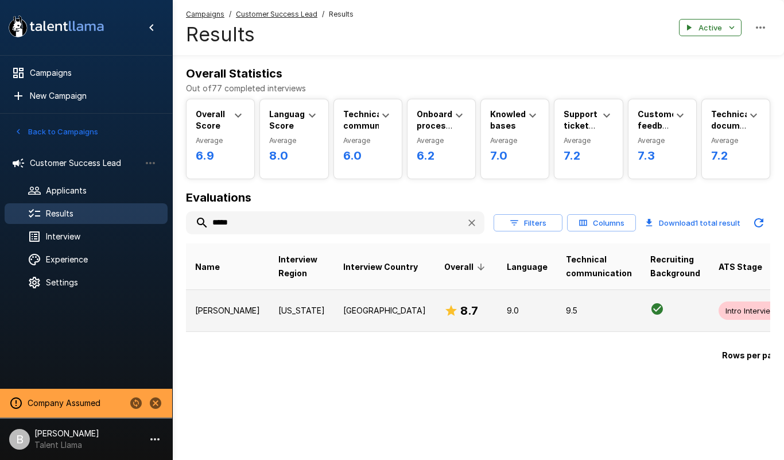
type input "*****"
click at [278, 310] on p "[US_STATE]" at bounding box center [301, 310] width 46 height 11
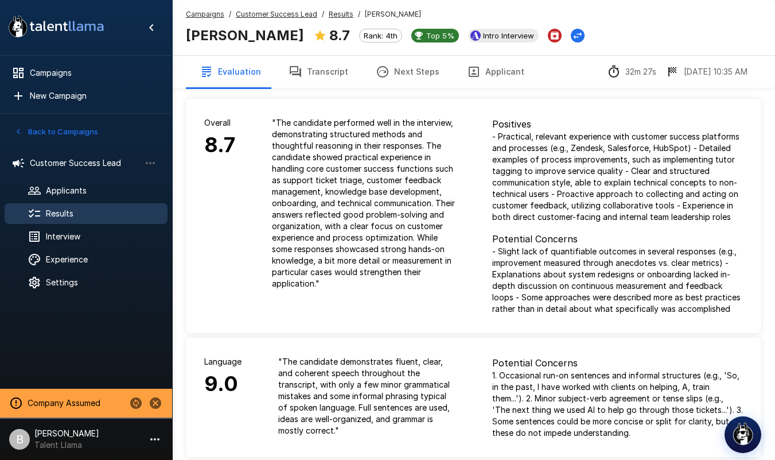
click at [328, 64] on button "Transcript" at bounding box center [318, 72] width 87 height 32
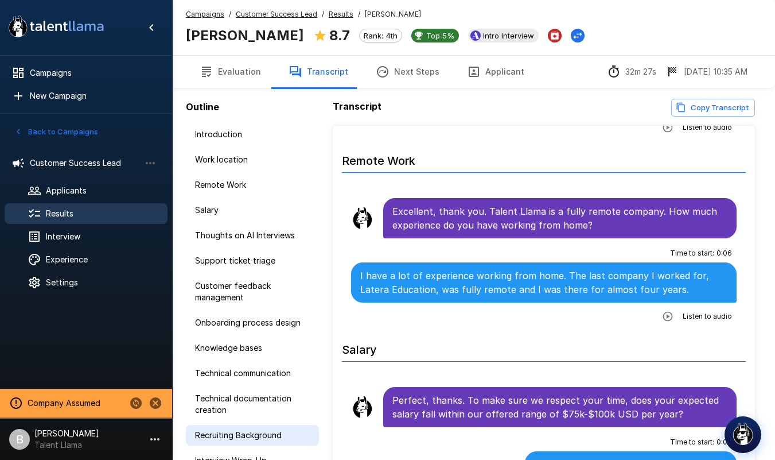
scroll to position [2, 0]
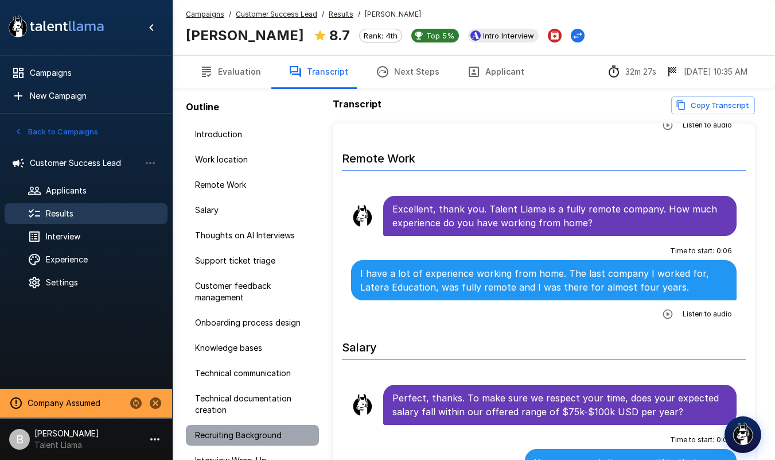
click at [281, 442] on div "Recruiting Background" at bounding box center [252, 435] width 133 height 21
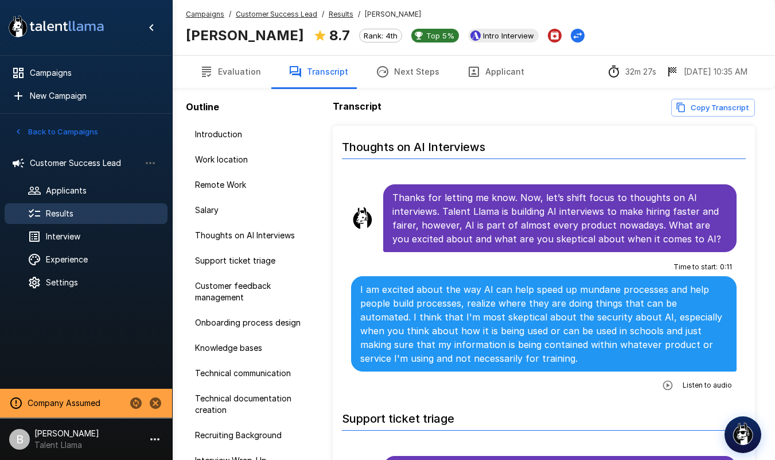
scroll to position [769, 0]
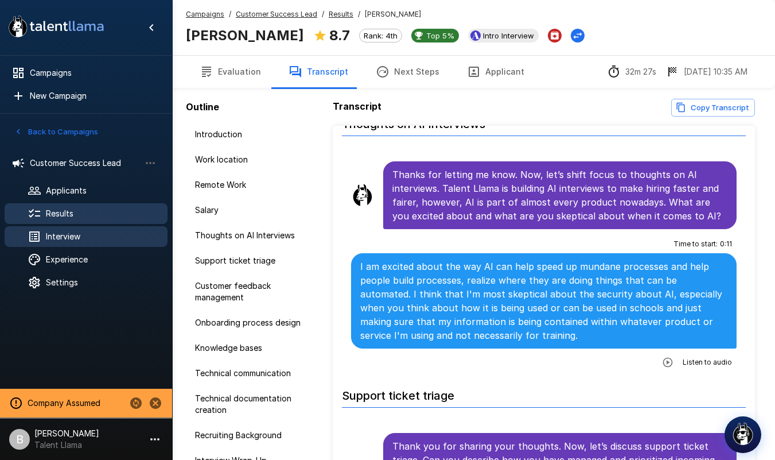
drag, startPoint x: 75, startPoint y: 238, endPoint x: 118, endPoint y: 235, distance: 43.8
click at [75, 238] on span "Interview" at bounding box center [102, 236] width 112 height 11
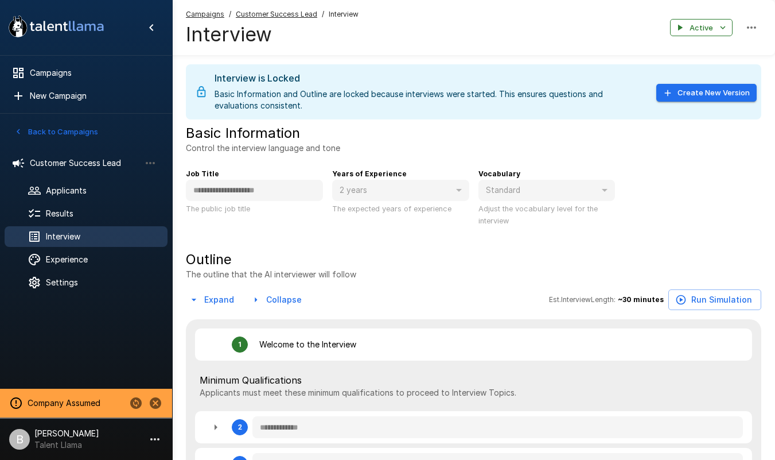
type textarea "*"
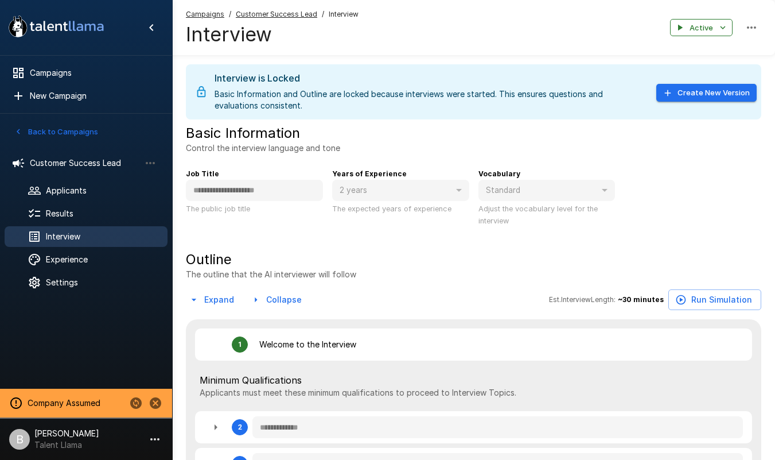
type textarea "*"
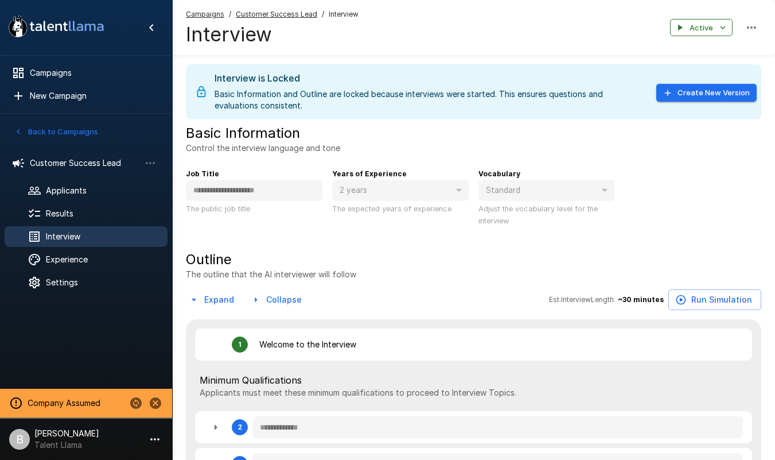
type textarea "*"
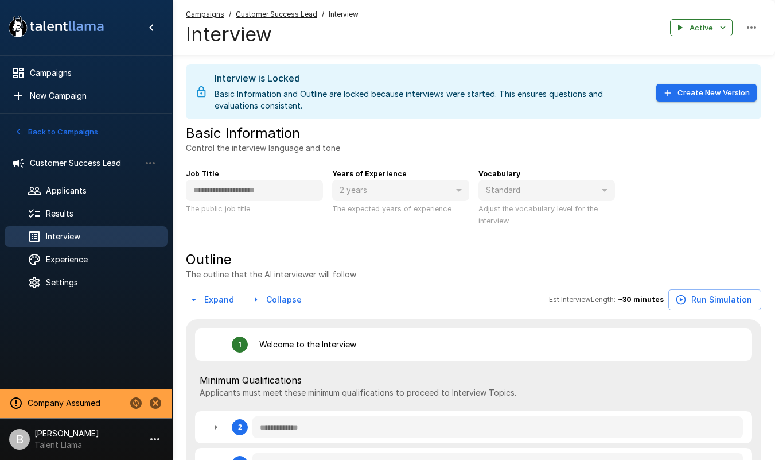
type textarea "*"
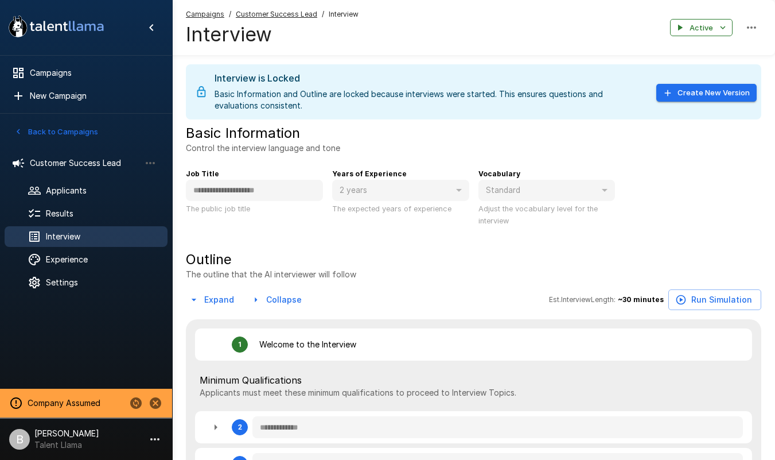
type textarea "*"
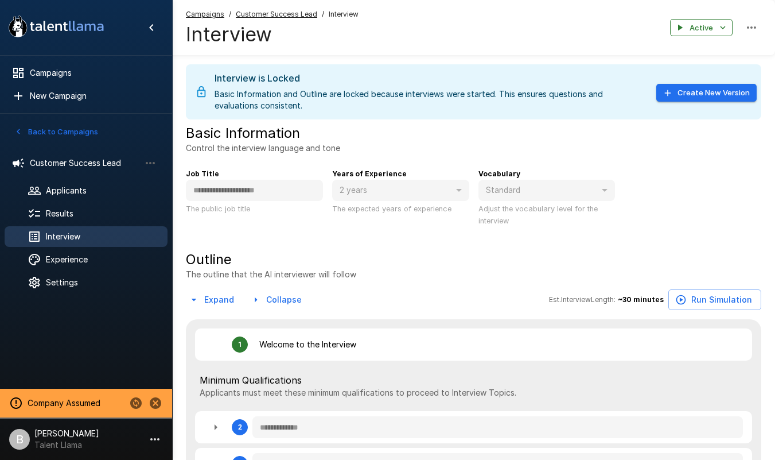
type textarea "*"
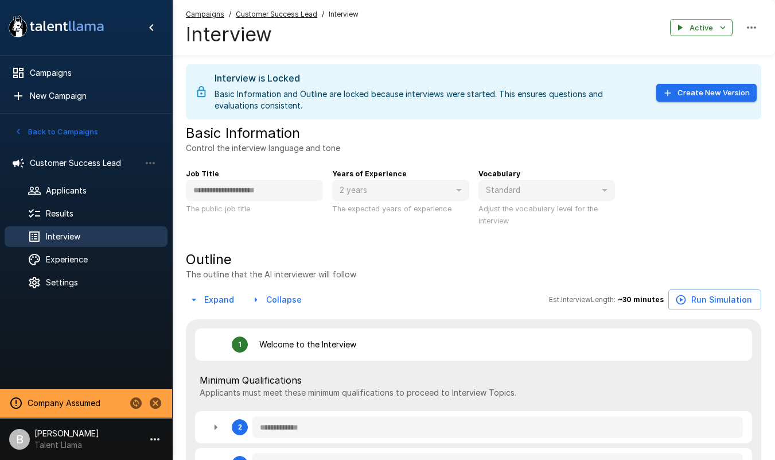
type textarea "*"
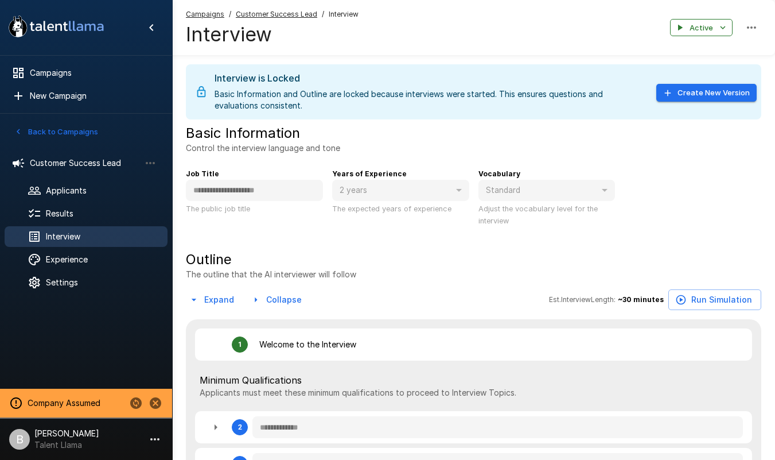
type textarea "*"
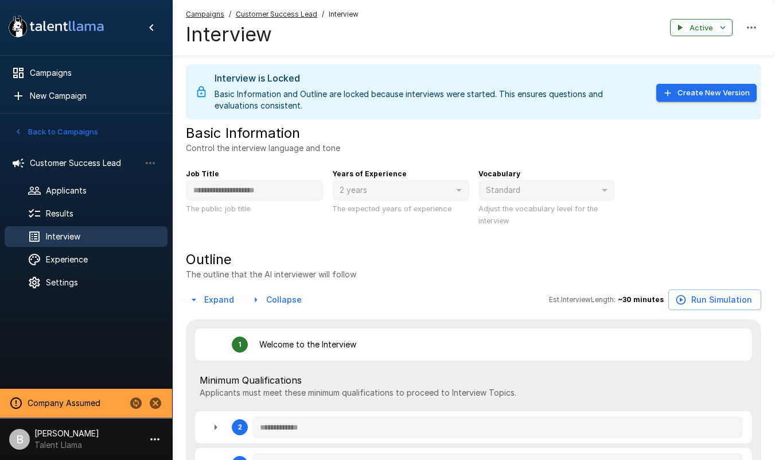
type textarea "*"
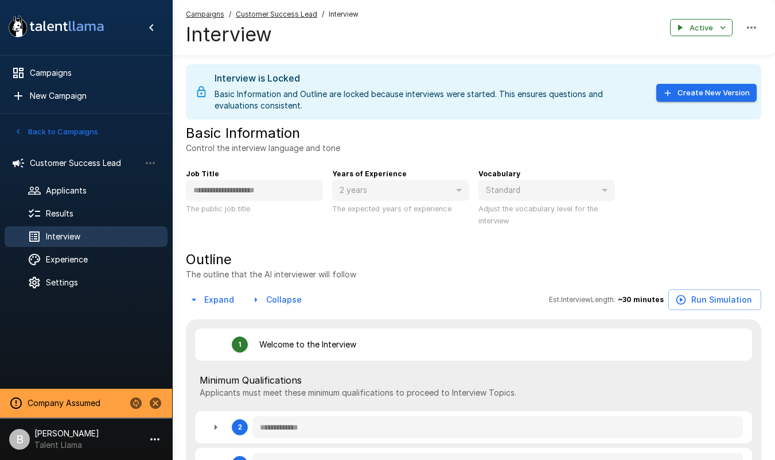
type textarea "*"
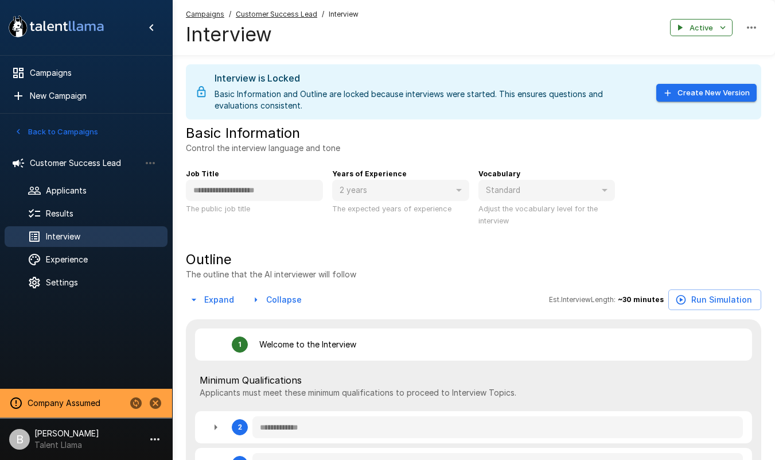
type textarea "*"
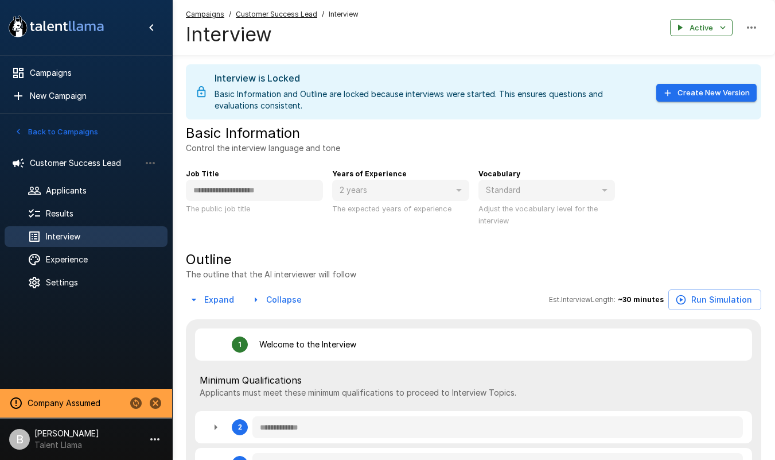
type textarea "*"
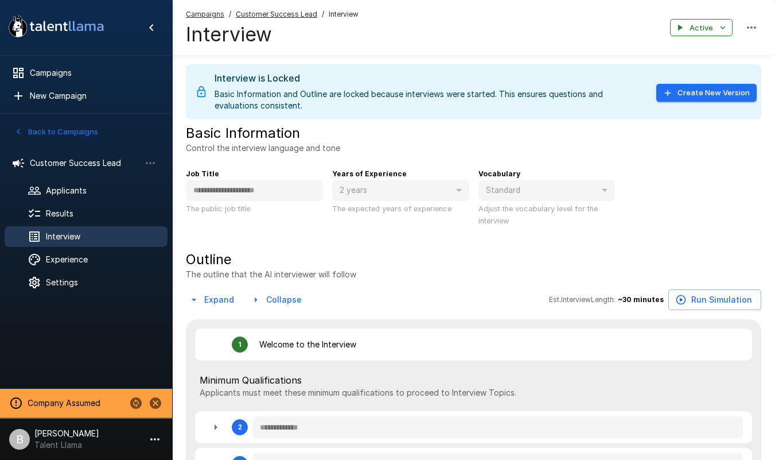
type textarea "*"
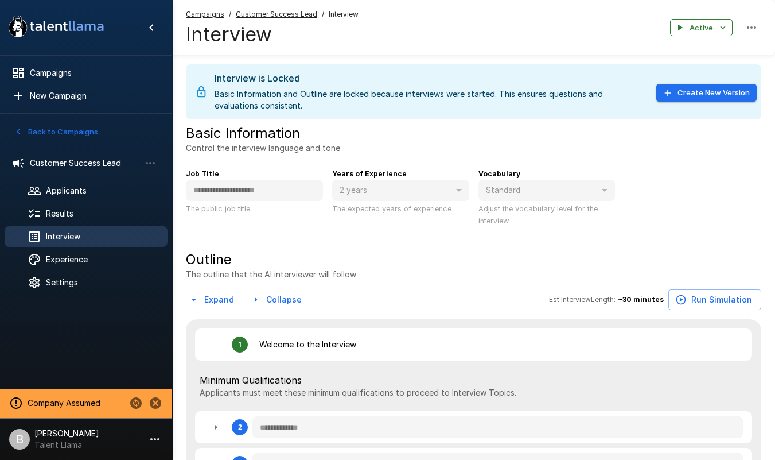
type textarea "*"
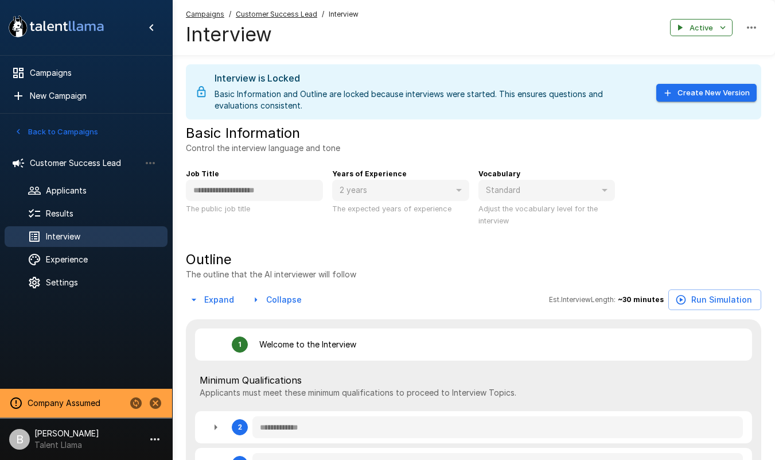
type textarea "*"
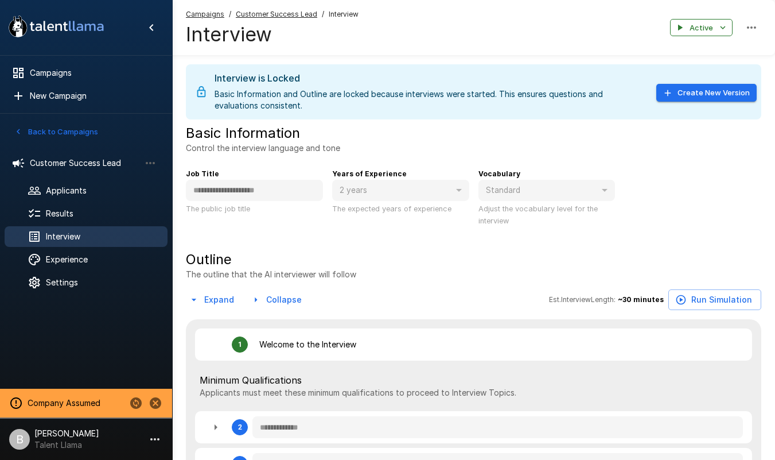
type textarea "*"
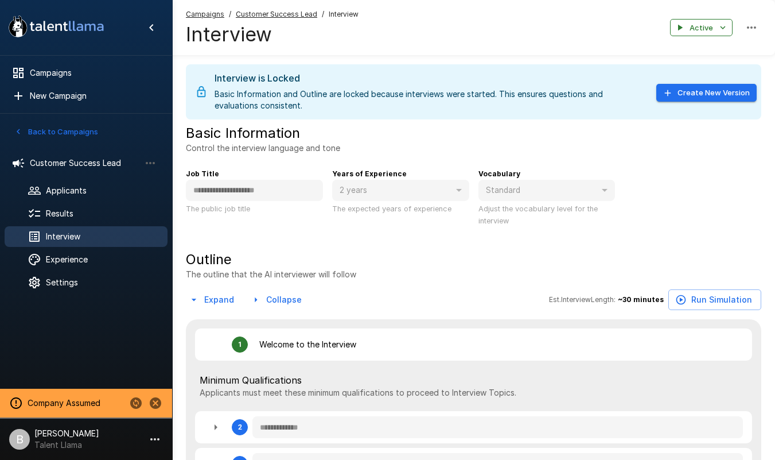
type textarea "*"
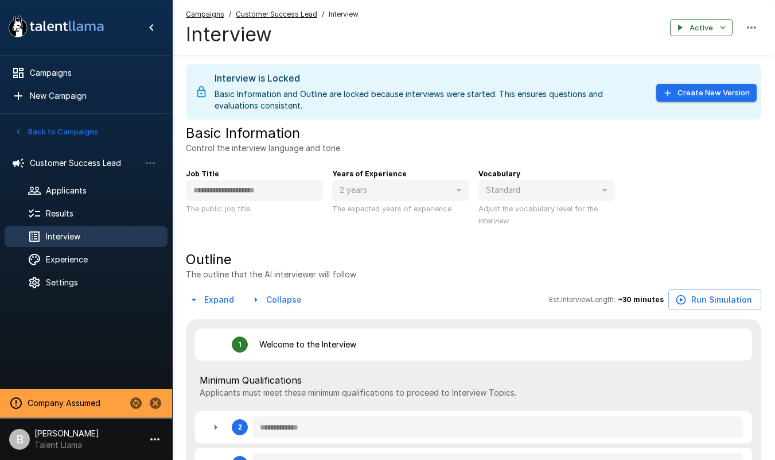
type textarea "*"
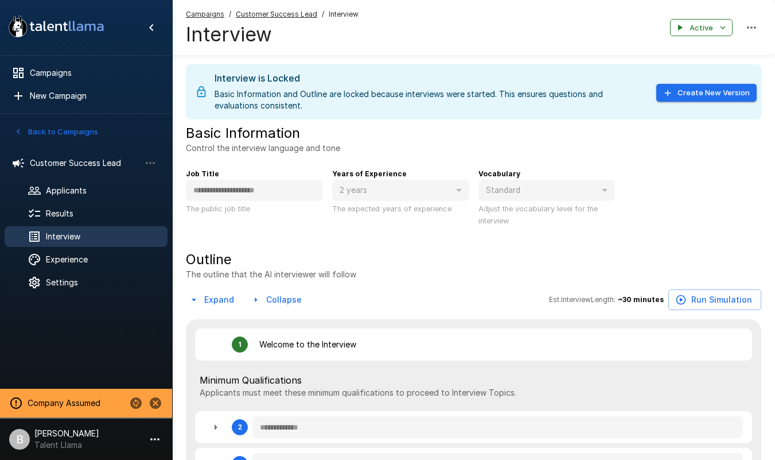
type textarea "*"
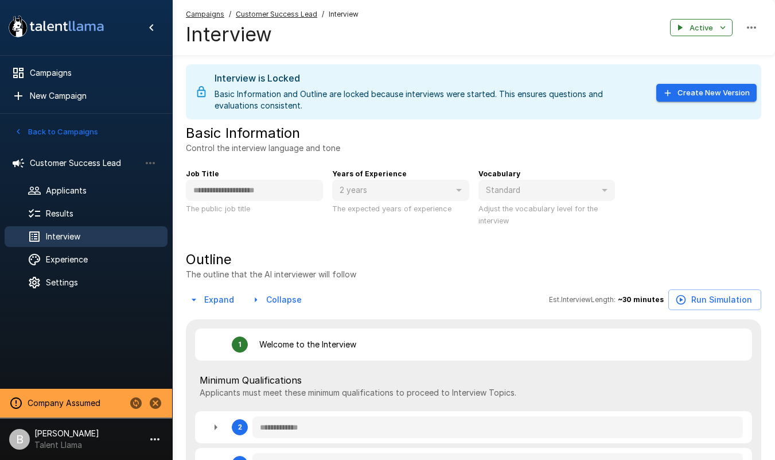
type textarea "*"
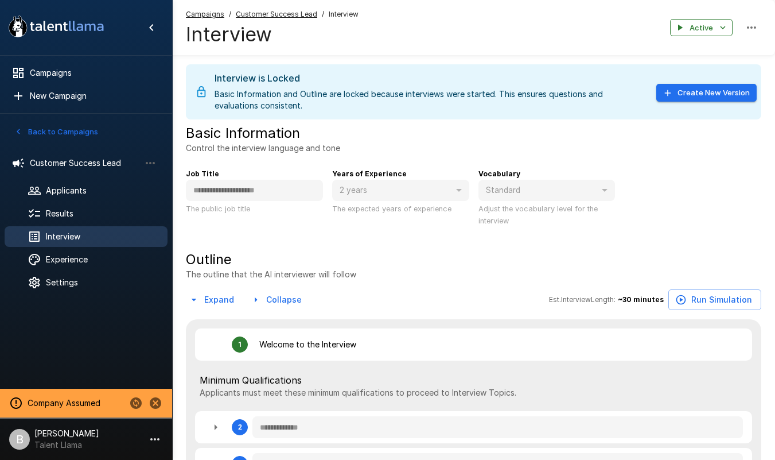
type textarea "*"
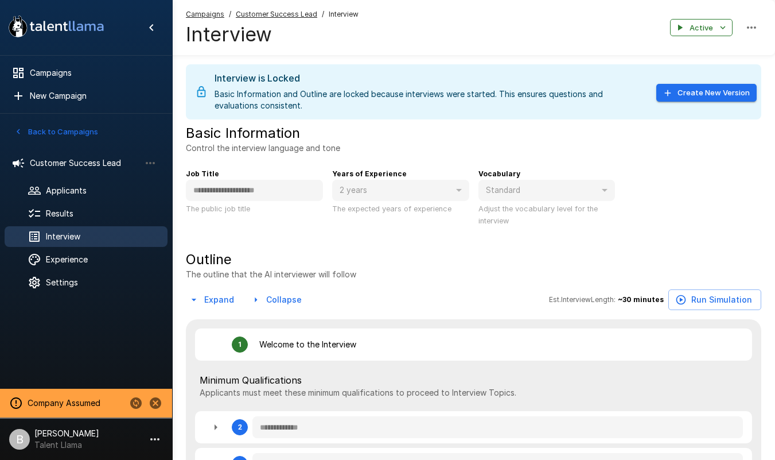
type textarea "*"
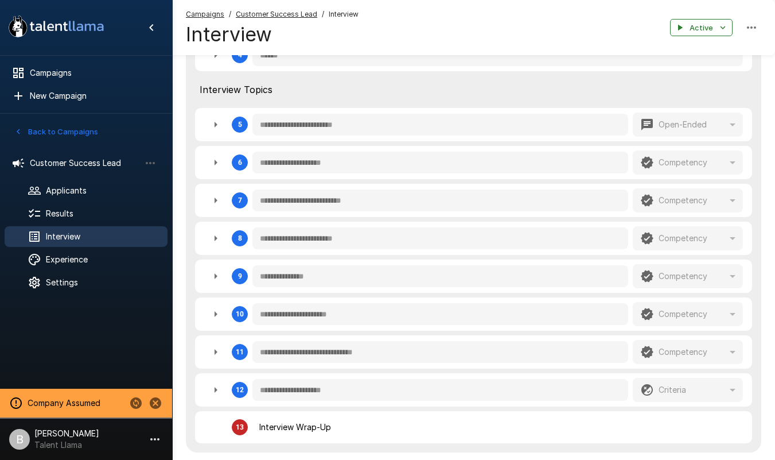
scroll to position [467, 0]
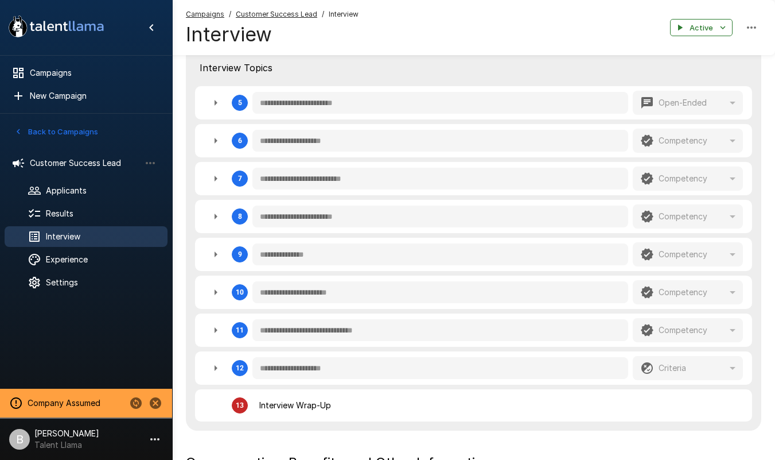
click at [212, 100] on icon "button" at bounding box center [216, 103] width 14 height 14
type textarea "*"
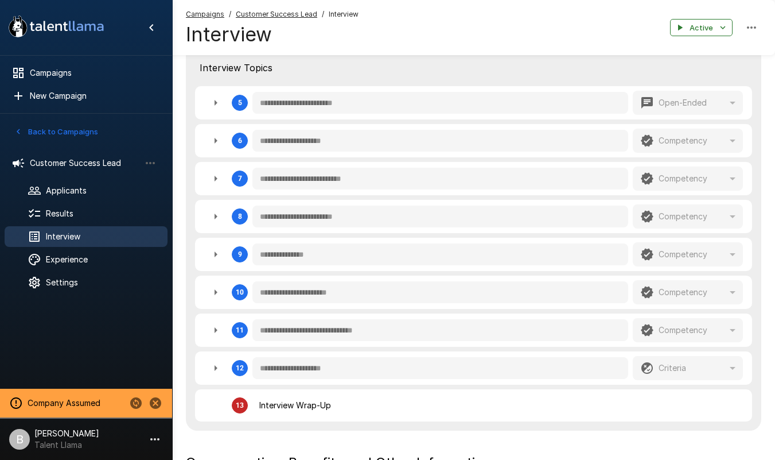
type textarea "*"
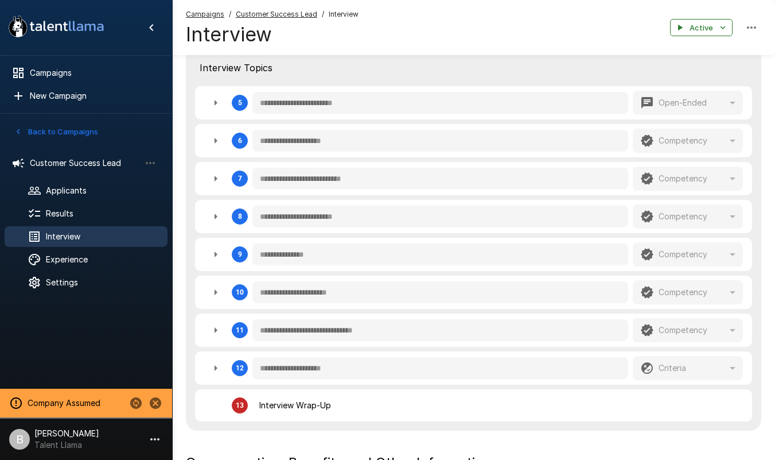
type textarea "*"
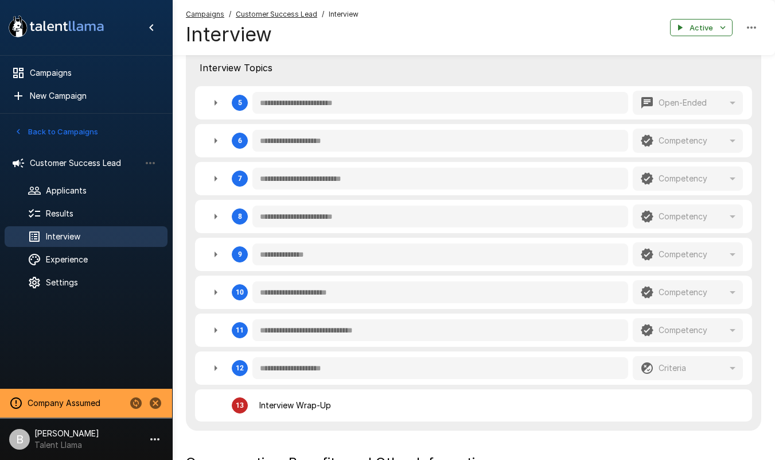
type textarea "*"
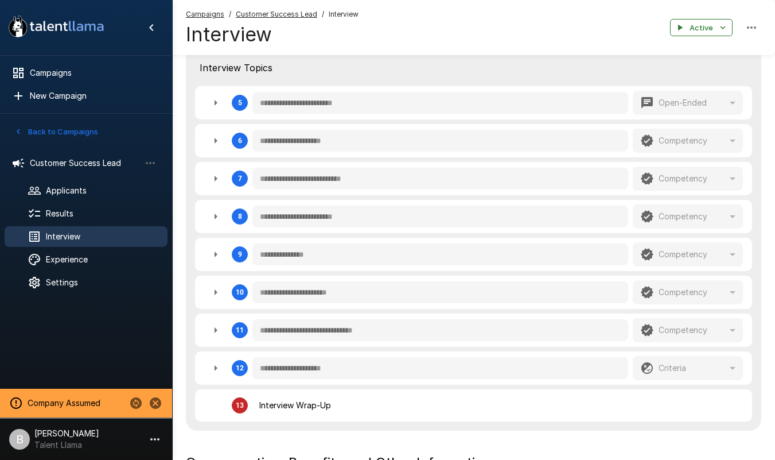
type textarea "*"
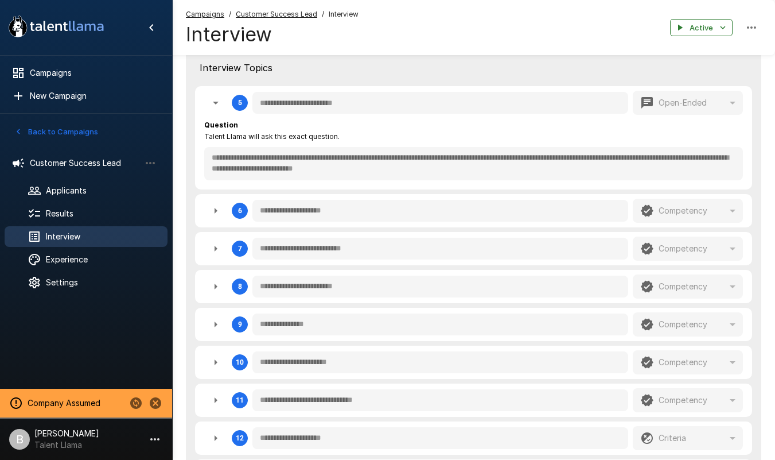
click at [212, 100] on icon "button" at bounding box center [216, 103] width 14 height 14
type textarea "*"
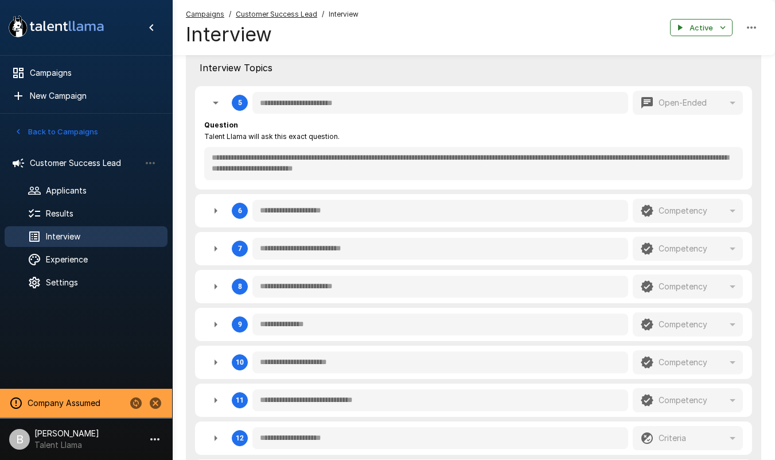
type textarea "*"
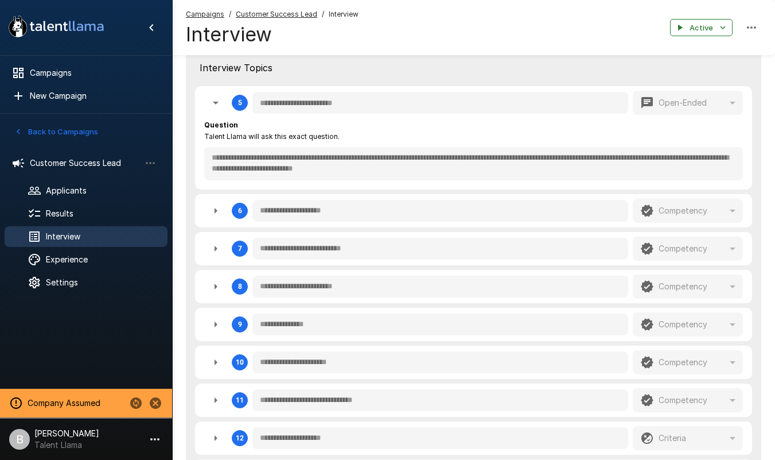
type textarea "*"
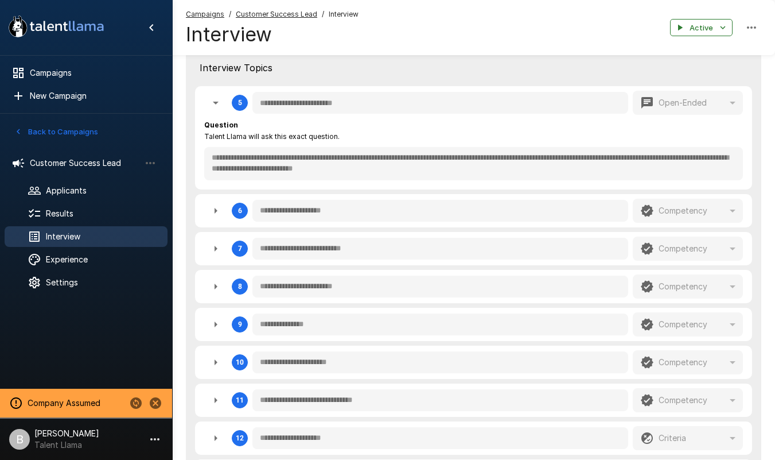
type textarea "*"
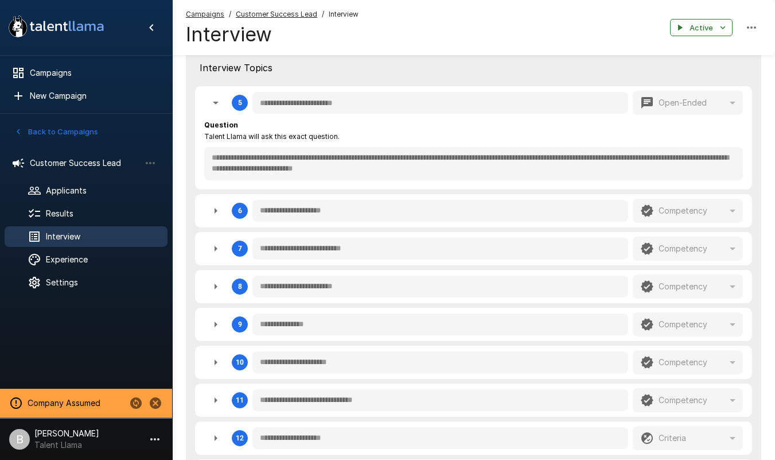
type textarea "*"
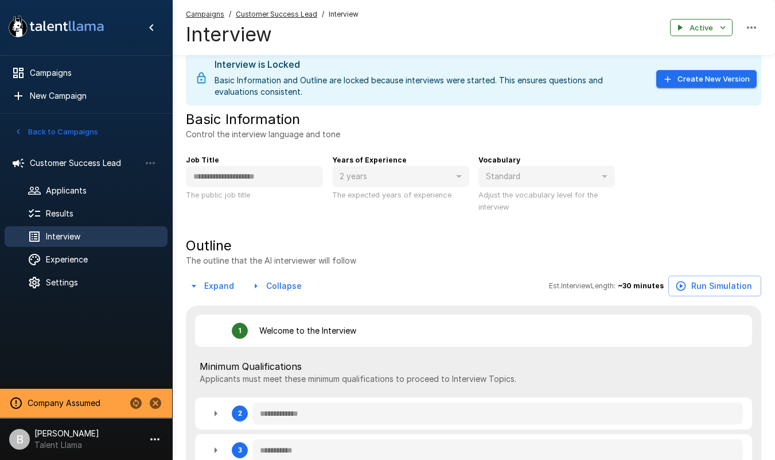
scroll to position [28, 0]
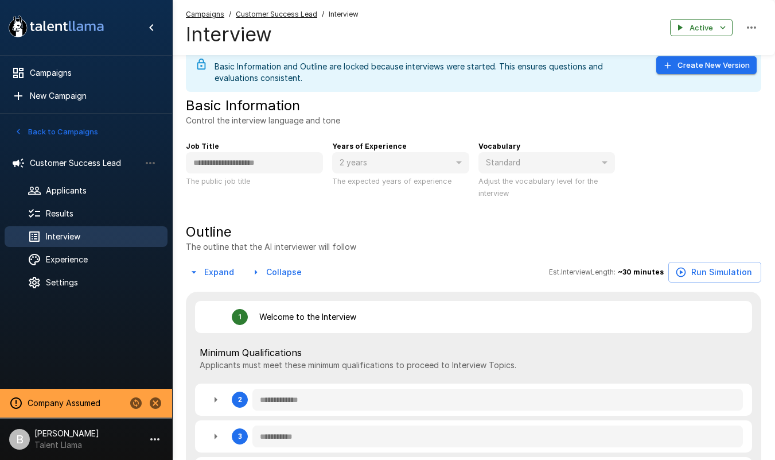
click at [273, 11] on u "Customer Success Lead" at bounding box center [277, 14] width 82 height 9
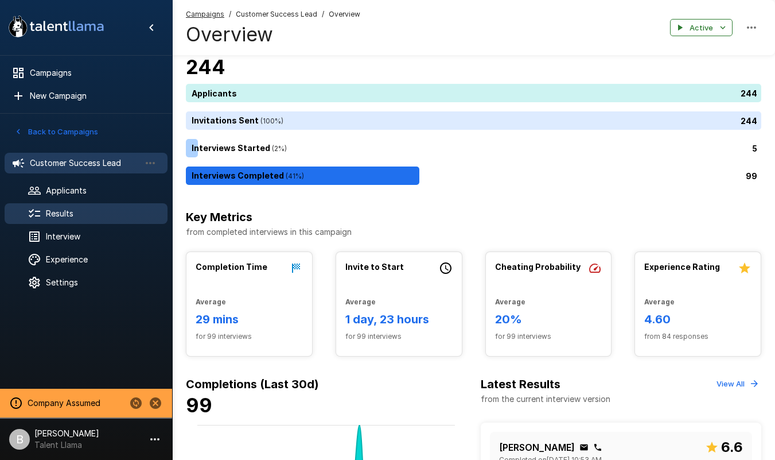
click at [59, 215] on span "Results" at bounding box center [102, 213] width 112 height 11
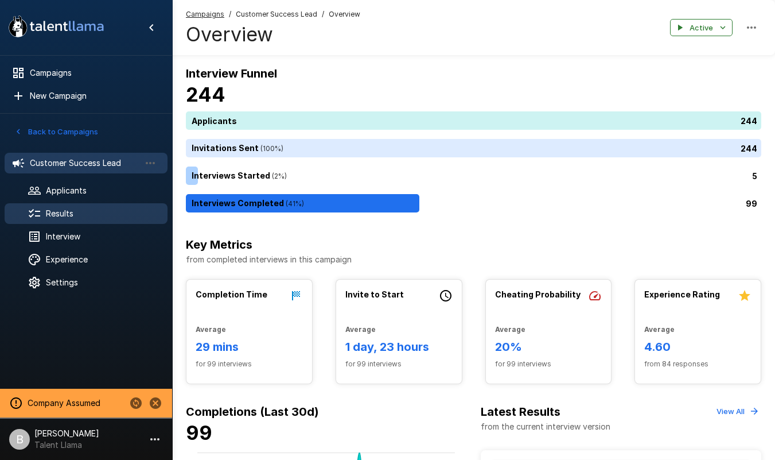
click at [59, 215] on span "Results" at bounding box center [102, 213] width 112 height 11
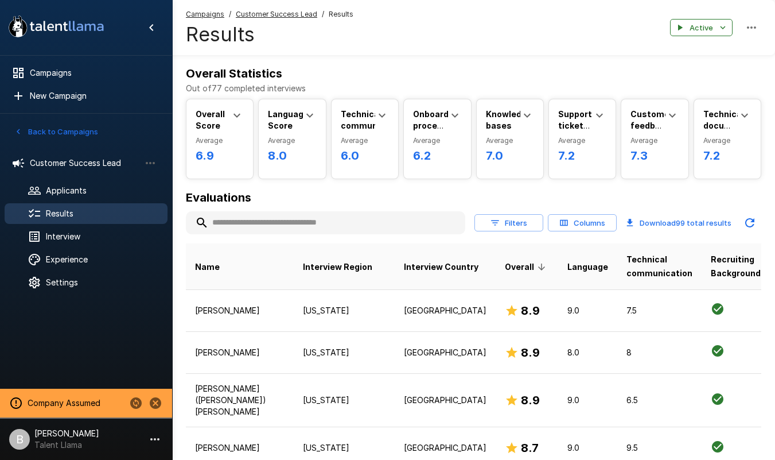
click at [289, 230] on input "text" at bounding box center [326, 222] width 280 height 21
click at [293, 225] on input "text" at bounding box center [326, 222] width 280 height 21
click at [295, 224] on input "text" at bounding box center [326, 222] width 280 height 21
click at [240, 227] on input "text" at bounding box center [326, 222] width 280 height 21
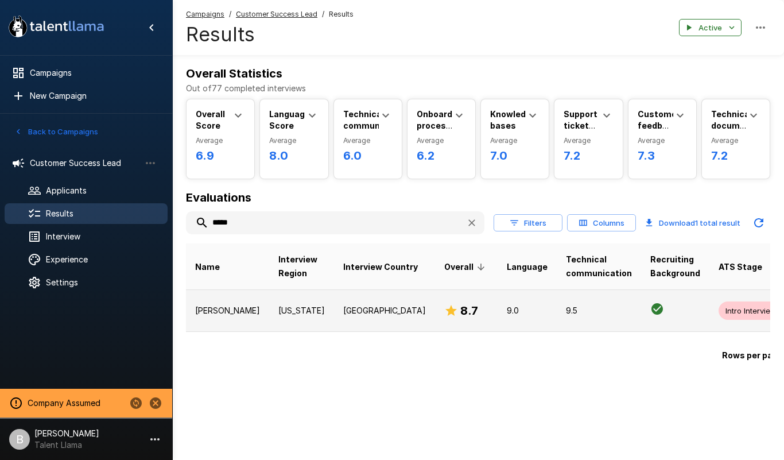
type input "*****"
click at [269, 327] on td "[US_STATE]" at bounding box center [301, 310] width 65 height 42
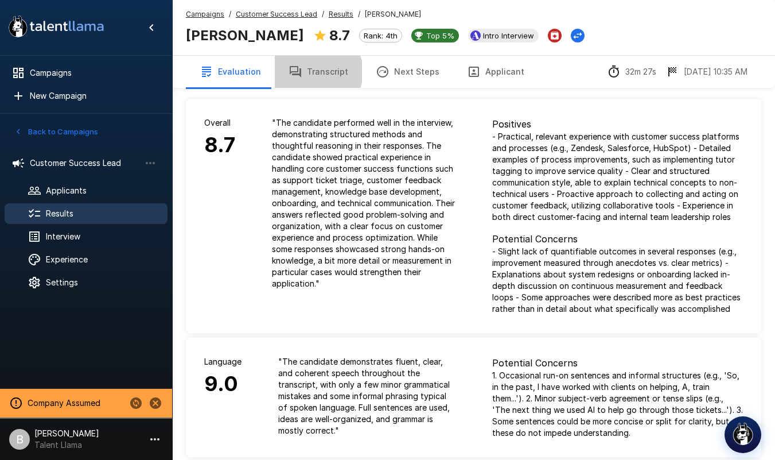
click at [311, 72] on button "Transcript" at bounding box center [318, 72] width 87 height 32
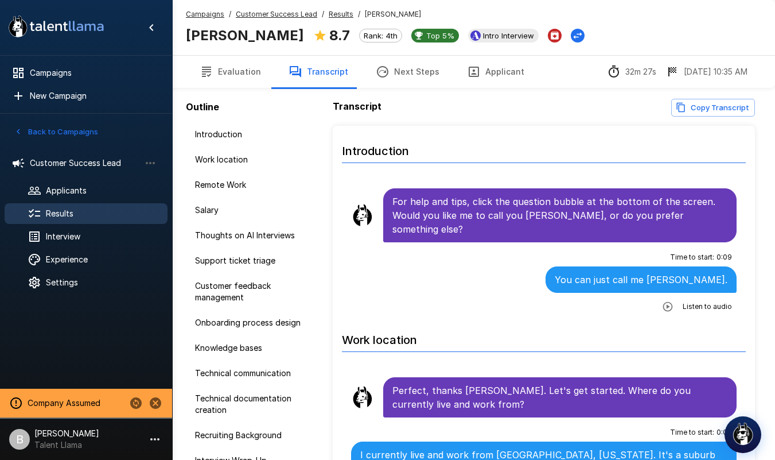
click at [694, 103] on button "Copy Transcript" at bounding box center [714, 108] width 84 height 18
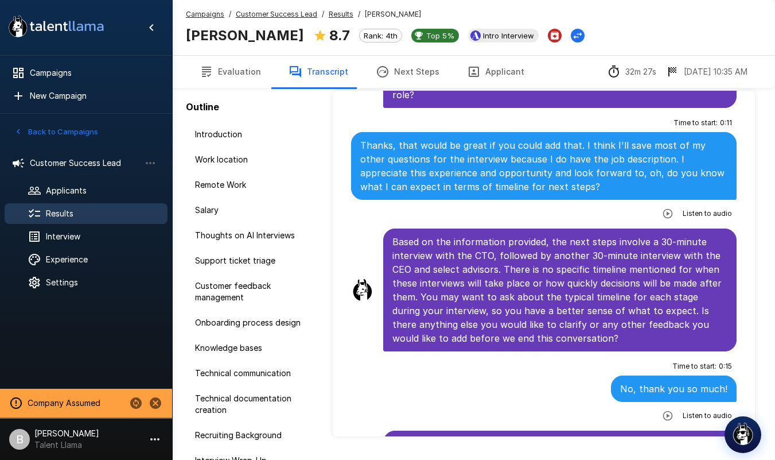
scroll to position [67, 0]
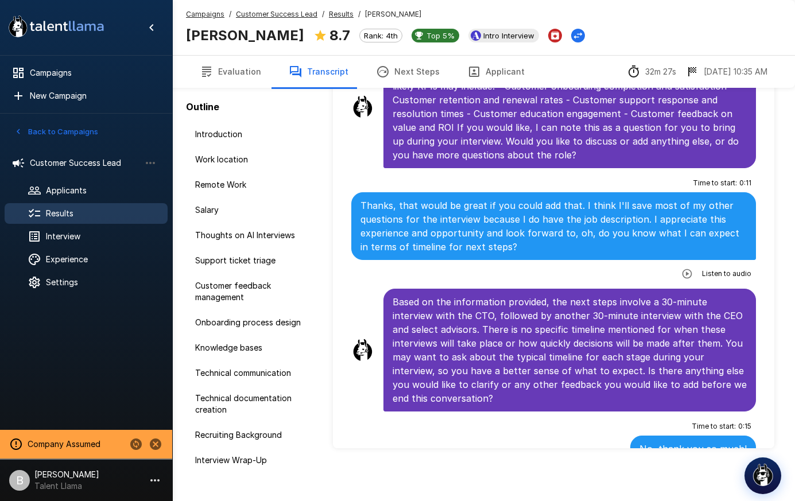
scroll to position [6256, 0]
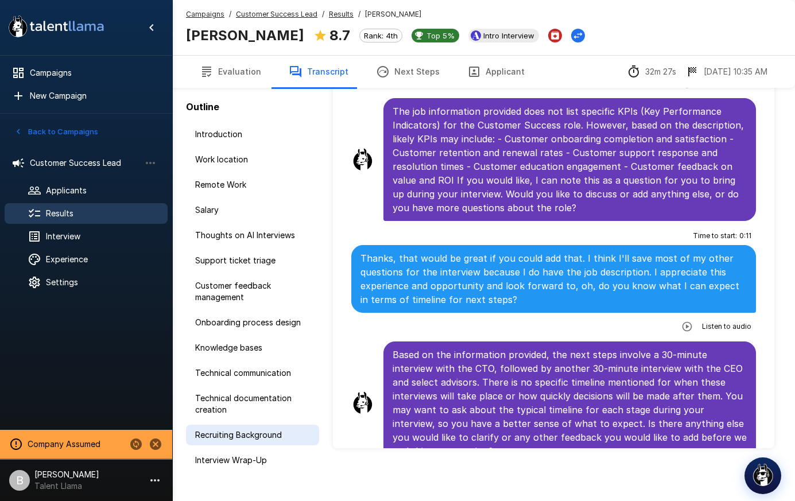
click at [253, 439] on span "Recruiting Background" at bounding box center [252, 434] width 115 height 11
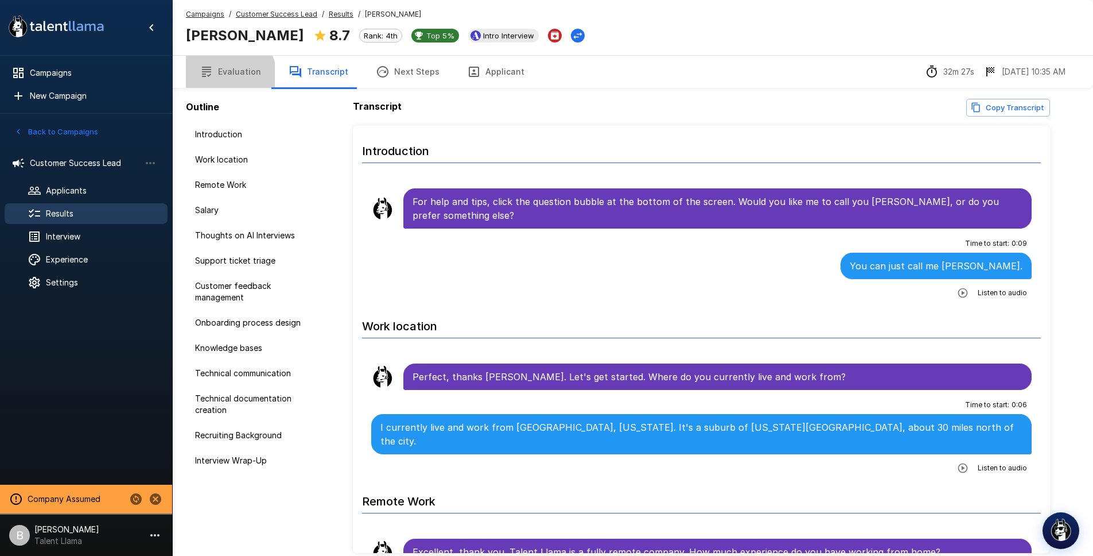
click at [228, 75] on button "Evaluation" at bounding box center [230, 72] width 89 height 32
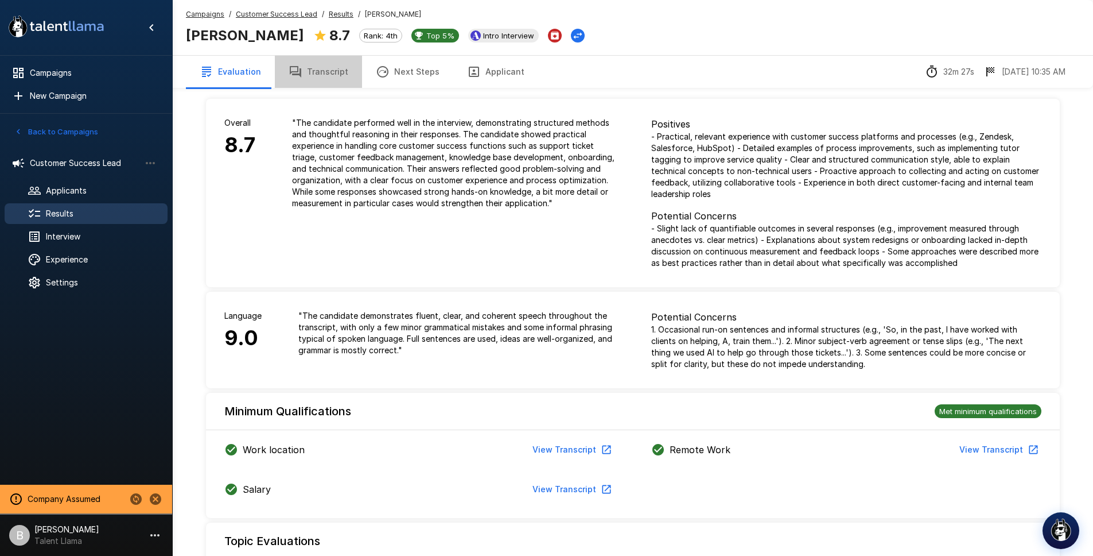
click at [352, 68] on button "Transcript" at bounding box center [318, 72] width 87 height 32
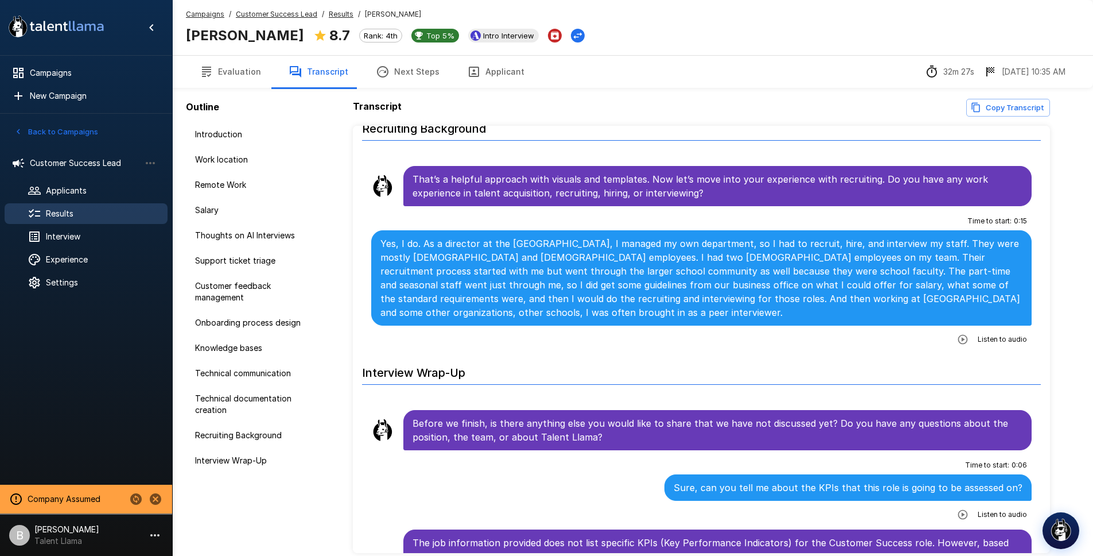
scroll to position [4561, 0]
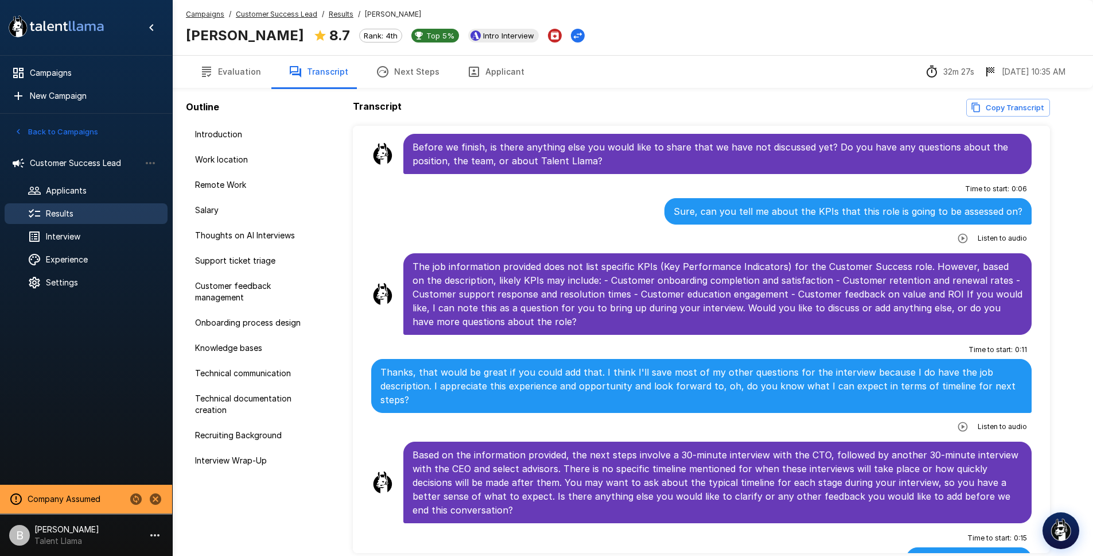
click at [405, 67] on button "Next Steps" at bounding box center [407, 72] width 91 height 32
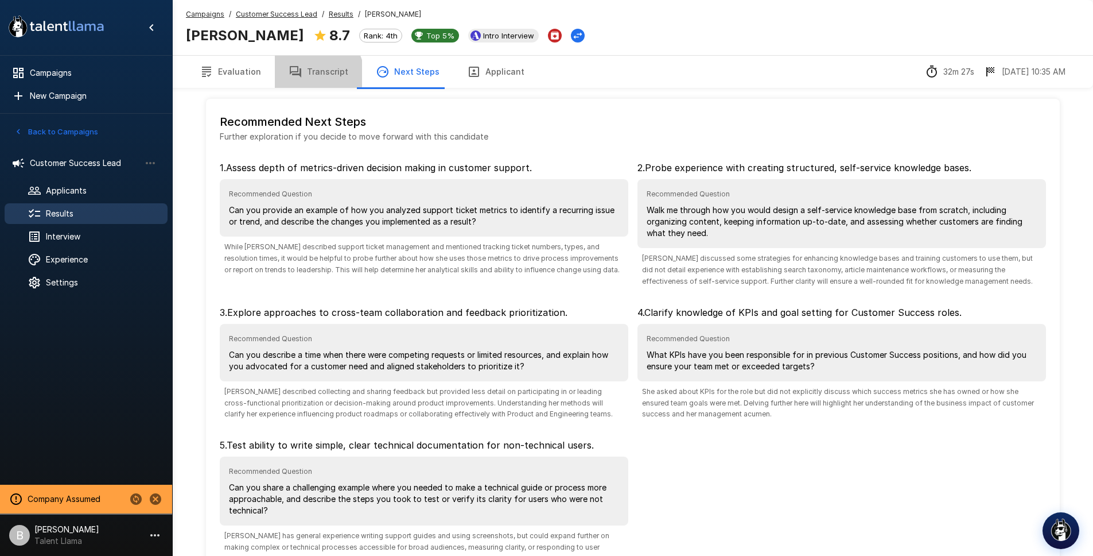
click at [307, 77] on button "Transcript" at bounding box center [318, 72] width 87 height 32
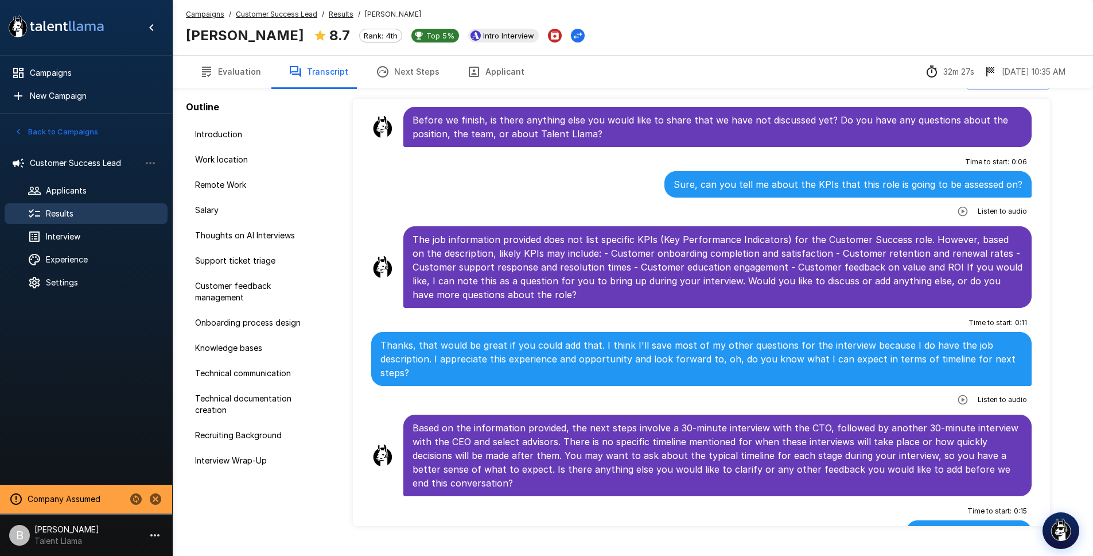
scroll to position [52, 0]
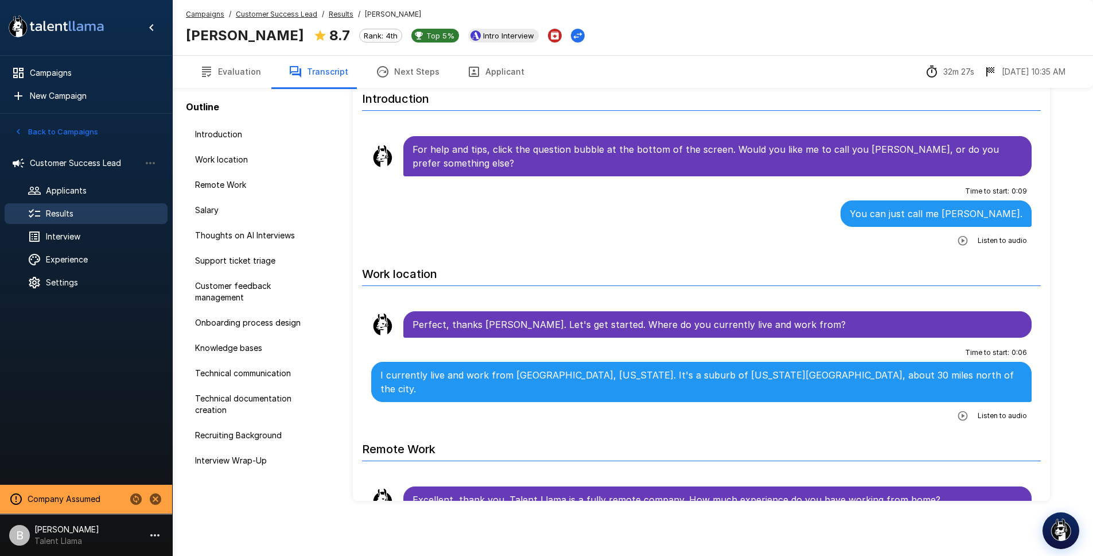
click at [335, 14] on u "Results" at bounding box center [341, 14] width 25 height 9
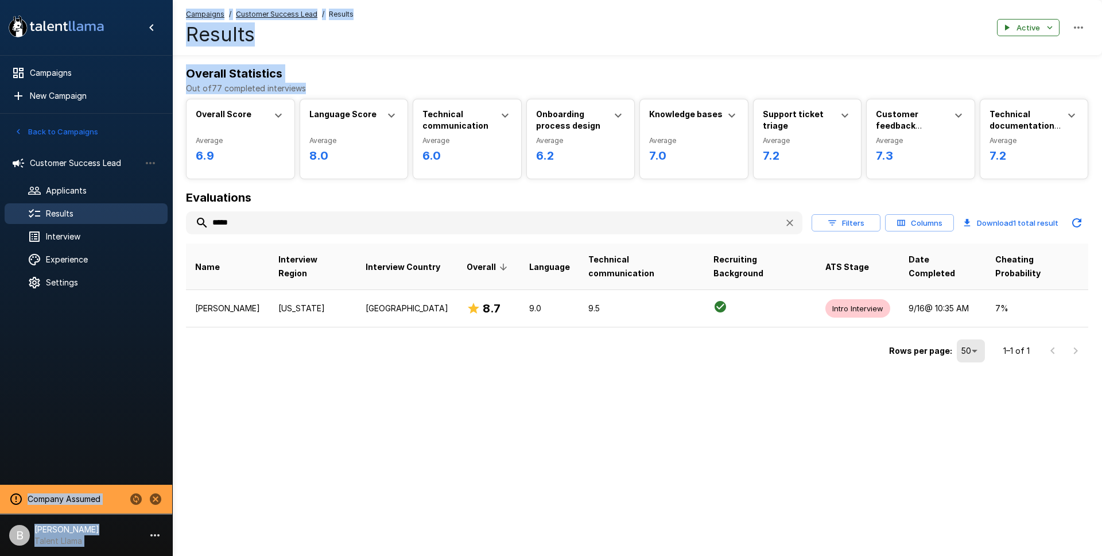
drag, startPoint x: 280, startPoint y: 82, endPoint x: 168, endPoint y: 68, distance: 112.7
click at [172, 68] on div ".st0{fill:#FFFFFF;} .st1{fill:#76a4ed;} Campaigns New Campaign Active 1 Custome…" at bounding box center [637, 206] width 930 height 412
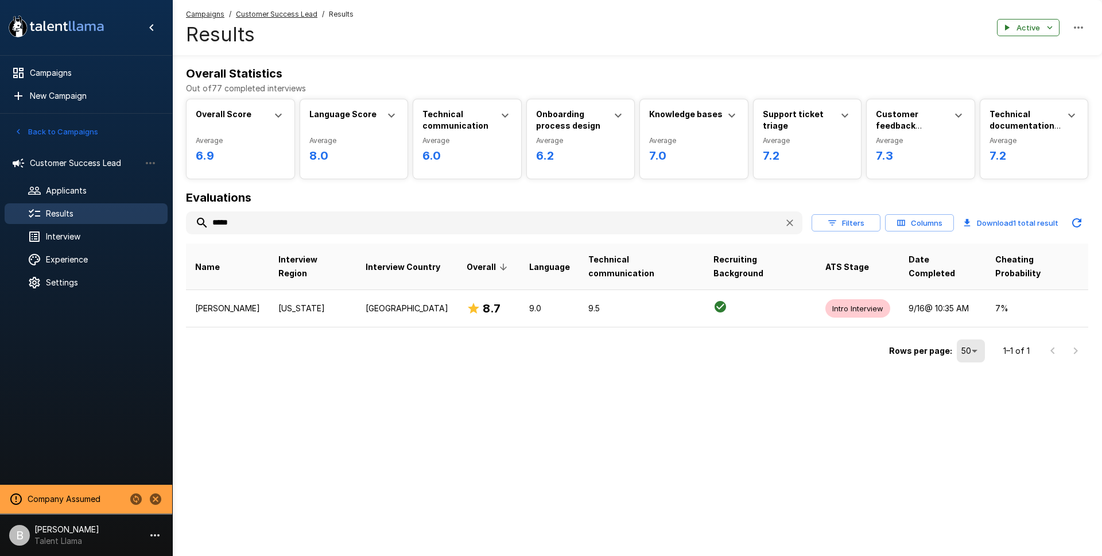
drag, startPoint x: 329, startPoint y: 83, endPoint x: 311, endPoint y: 81, distance: 18.5
click at [324, 83] on p "Out of 77 completed interviews" at bounding box center [637, 88] width 902 height 11
drag, startPoint x: 319, startPoint y: 80, endPoint x: 180, endPoint y: 70, distance: 138.7
click at [180, 70] on div "Overall Statistics Out of 77 completed interviews Overall Score Average 6.9 Min…" at bounding box center [637, 214] width 930 height 301
click at [238, 63] on div "Overall Statistics Out of 77 completed interviews Overall Score Average 6.9 Min…" at bounding box center [637, 206] width 930 height 412
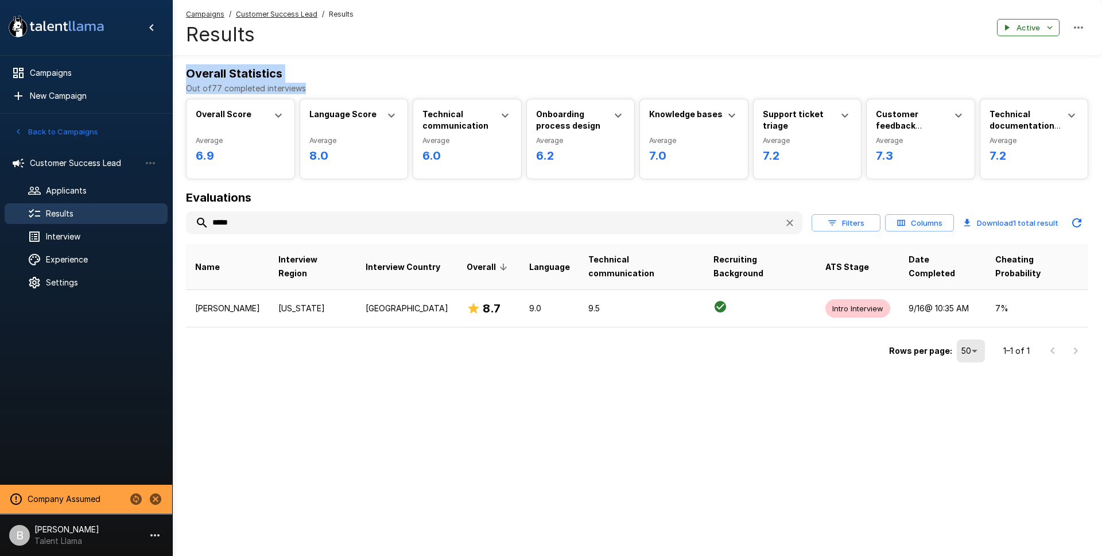
drag, startPoint x: 308, startPoint y: 92, endPoint x: 180, endPoint y: 74, distance: 129.2
click at [180, 74] on div "Overall Statistics Out of 77 completed interviews Overall Score Average 6.9 Min…" at bounding box center [637, 214] width 930 height 301
drag, startPoint x: 352, startPoint y: 90, endPoint x: 324, endPoint y: 83, distance: 29.0
click at [345, 89] on p "Out of 77 completed interviews" at bounding box center [637, 88] width 902 height 11
drag, startPoint x: 324, startPoint y: 83, endPoint x: 179, endPoint y: 69, distance: 146.4
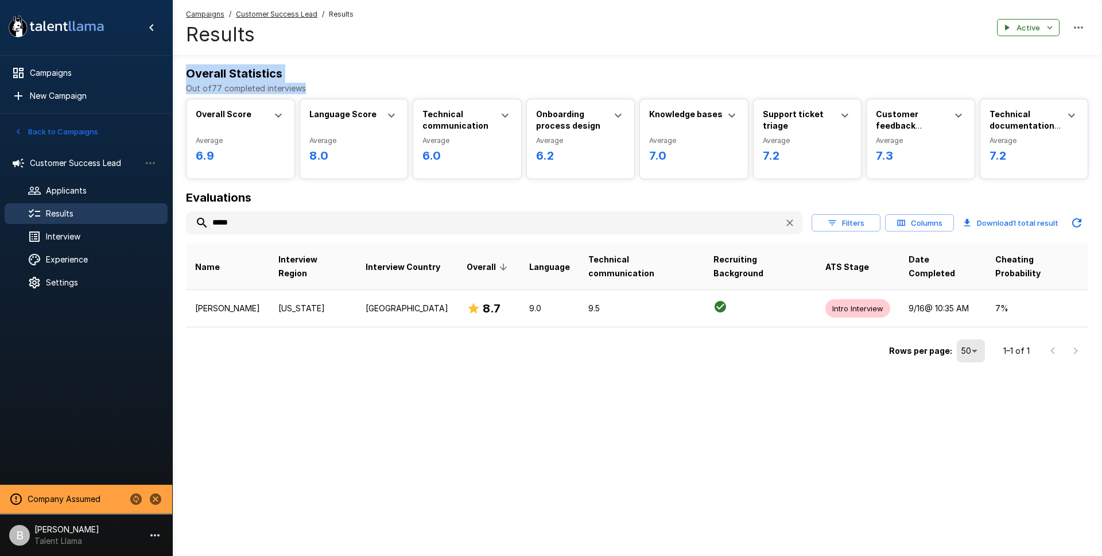
click at [179, 69] on div "Overall Statistics Out of 77 completed interviews Overall Score Average 6.9 Min…" at bounding box center [637, 214] width 930 height 301
click at [350, 87] on p "Out of 77 completed interviews" at bounding box center [637, 88] width 902 height 11
drag, startPoint x: 323, startPoint y: 94, endPoint x: 240, endPoint y: 70, distance: 85.9
click at [203, 63] on div "Overall Statistics Out of 77 completed interviews Overall Score Average 6.9 Min…" at bounding box center [637, 206] width 930 height 412
click at [274, 78] on b "Overall Statistics" at bounding box center [234, 74] width 96 height 14
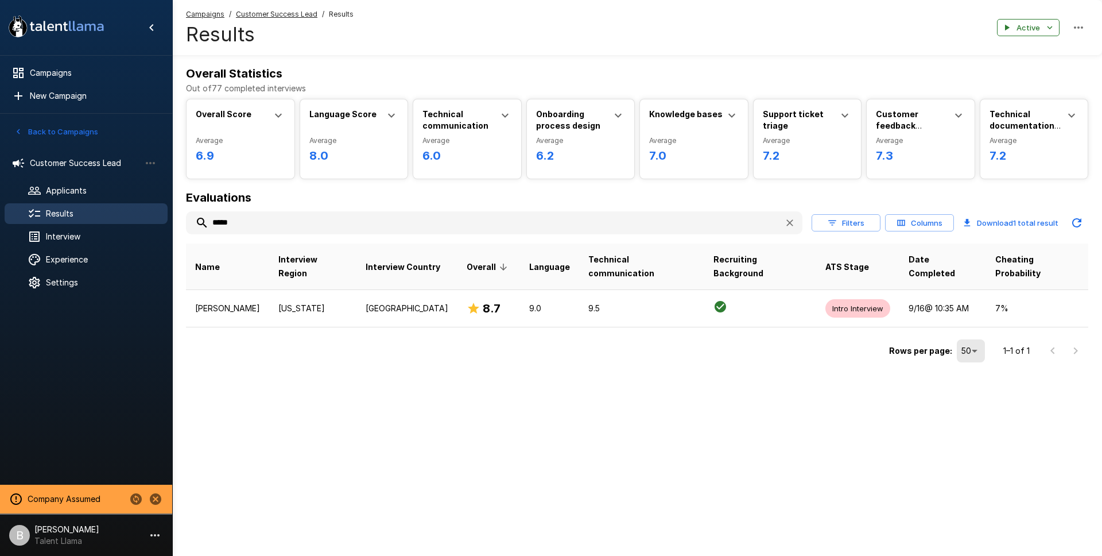
click at [336, 87] on p "Out of 77 completed interviews" at bounding box center [637, 88] width 902 height 11
